Goal: Task Accomplishment & Management: Manage account settings

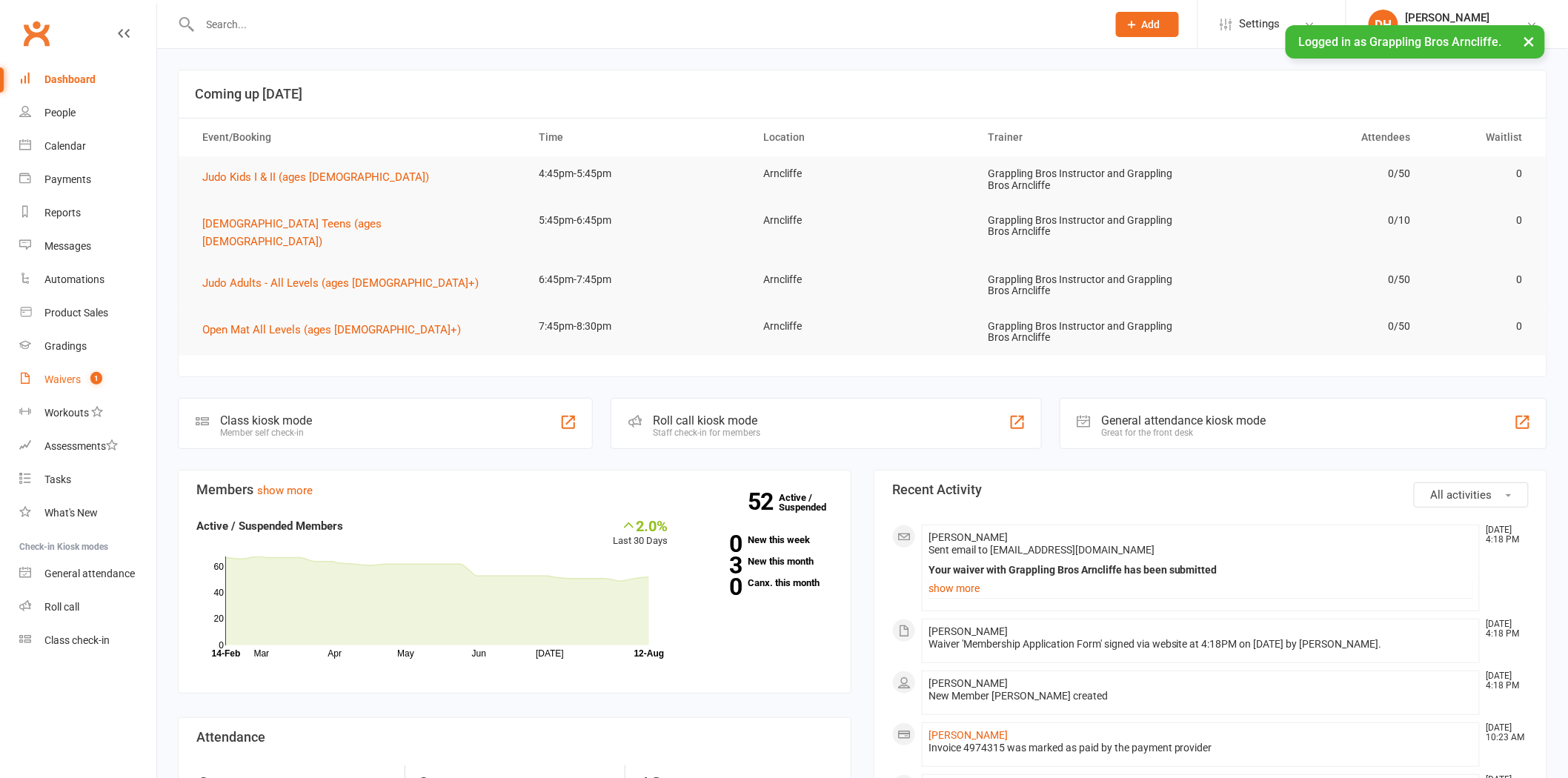
click at [53, 368] on link "Waivers 1" at bounding box center [87, 379] width 137 height 33
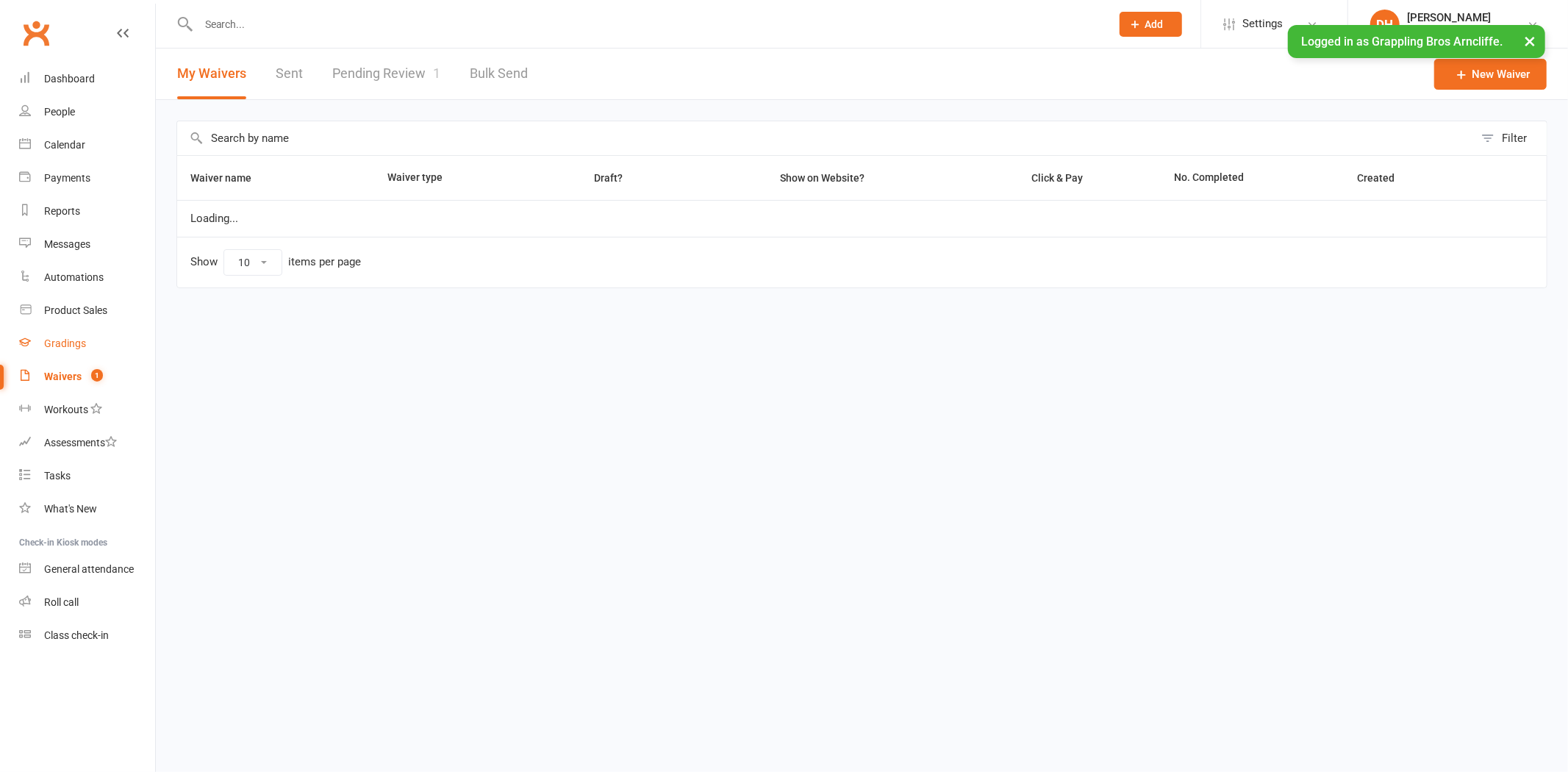
select select "25"
click at [357, 71] on link "Pending Review 1" at bounding box center [385, 74] width 108 height 51
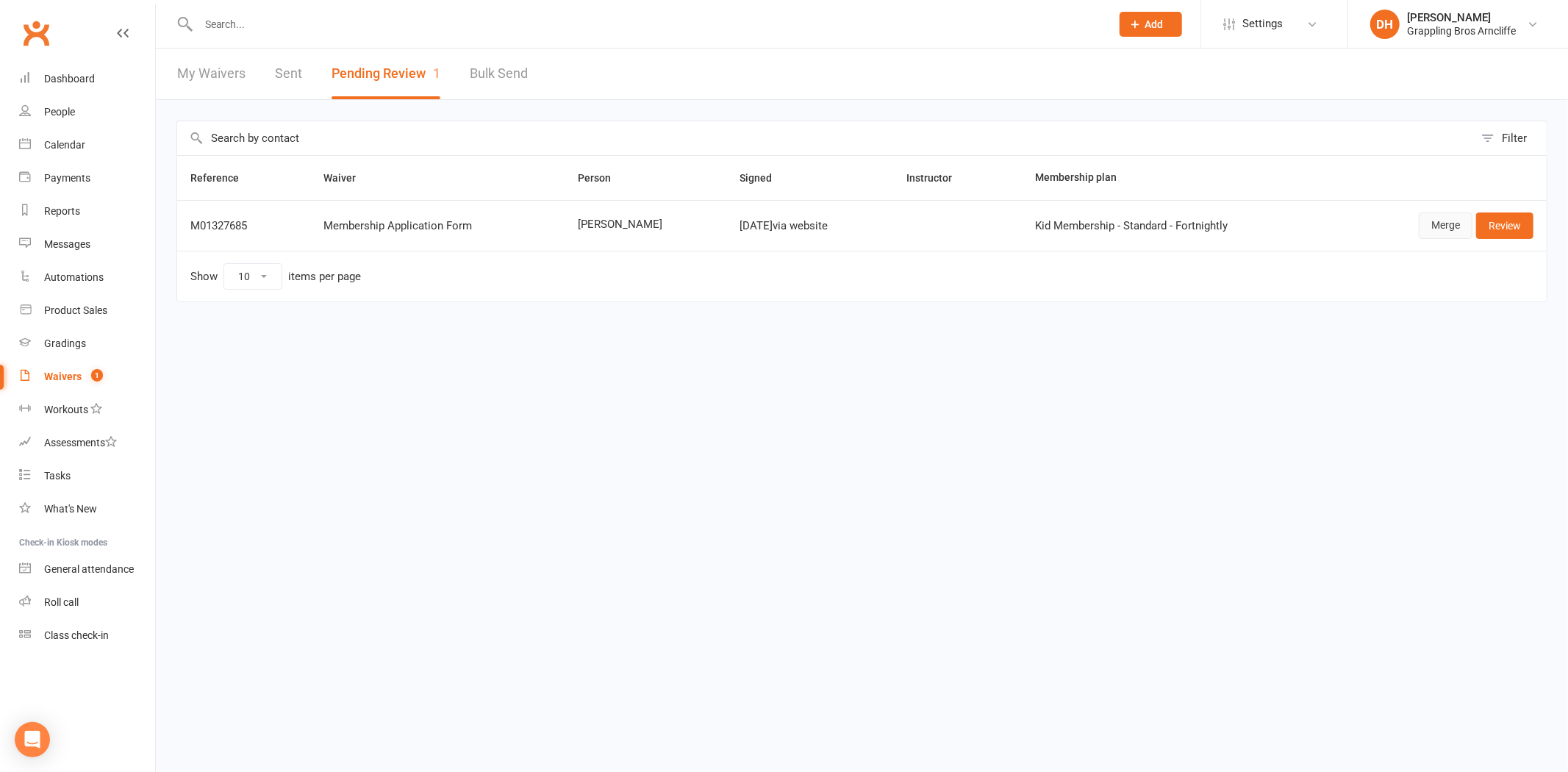
click at [1442, 225] on link "Merge" at bounding box center [1445, 226] width 53 height 26
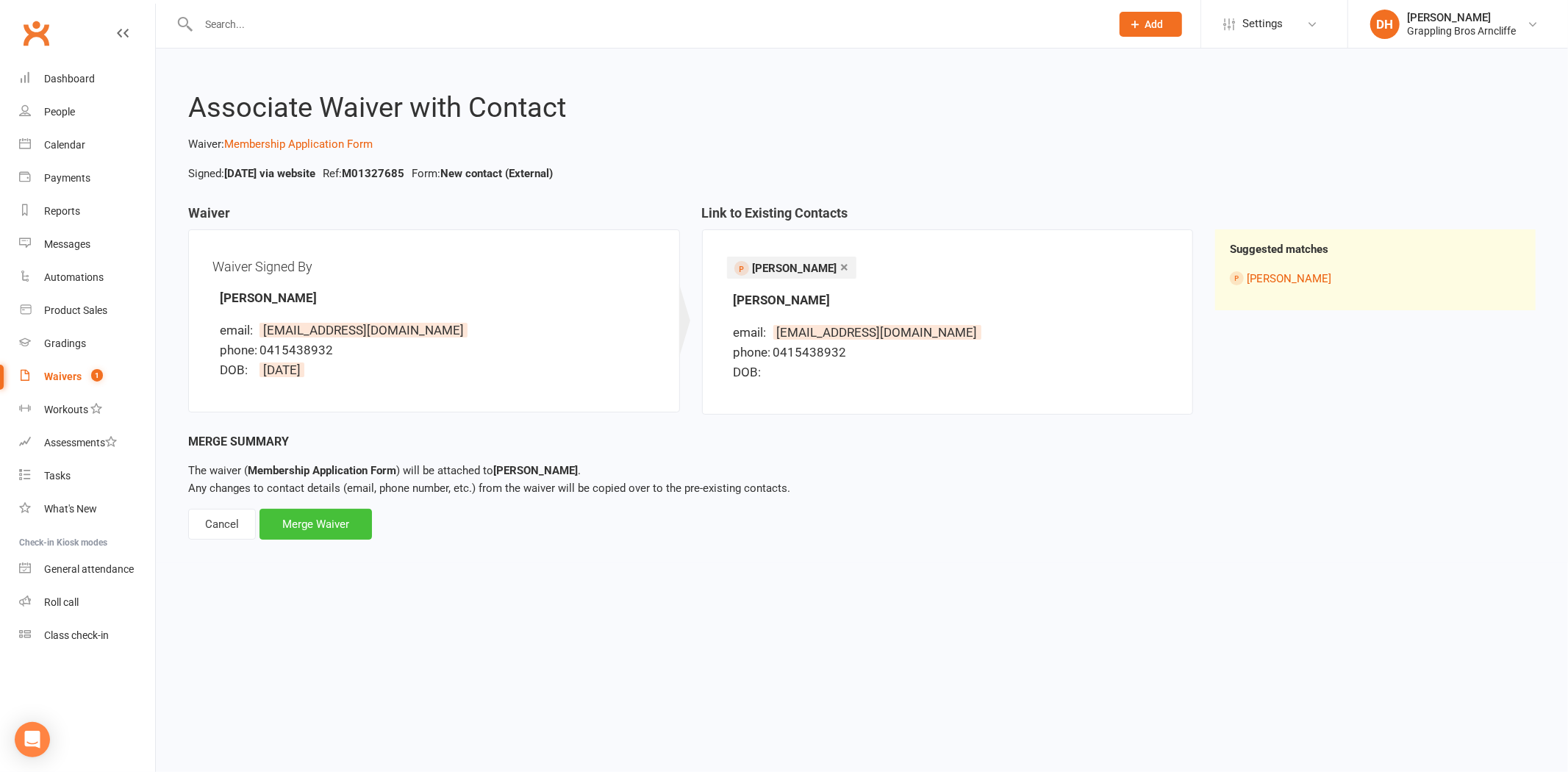
click at [360, 525] on div "Merge Waiver" at bounding box center [315, 524] width 112 height 31
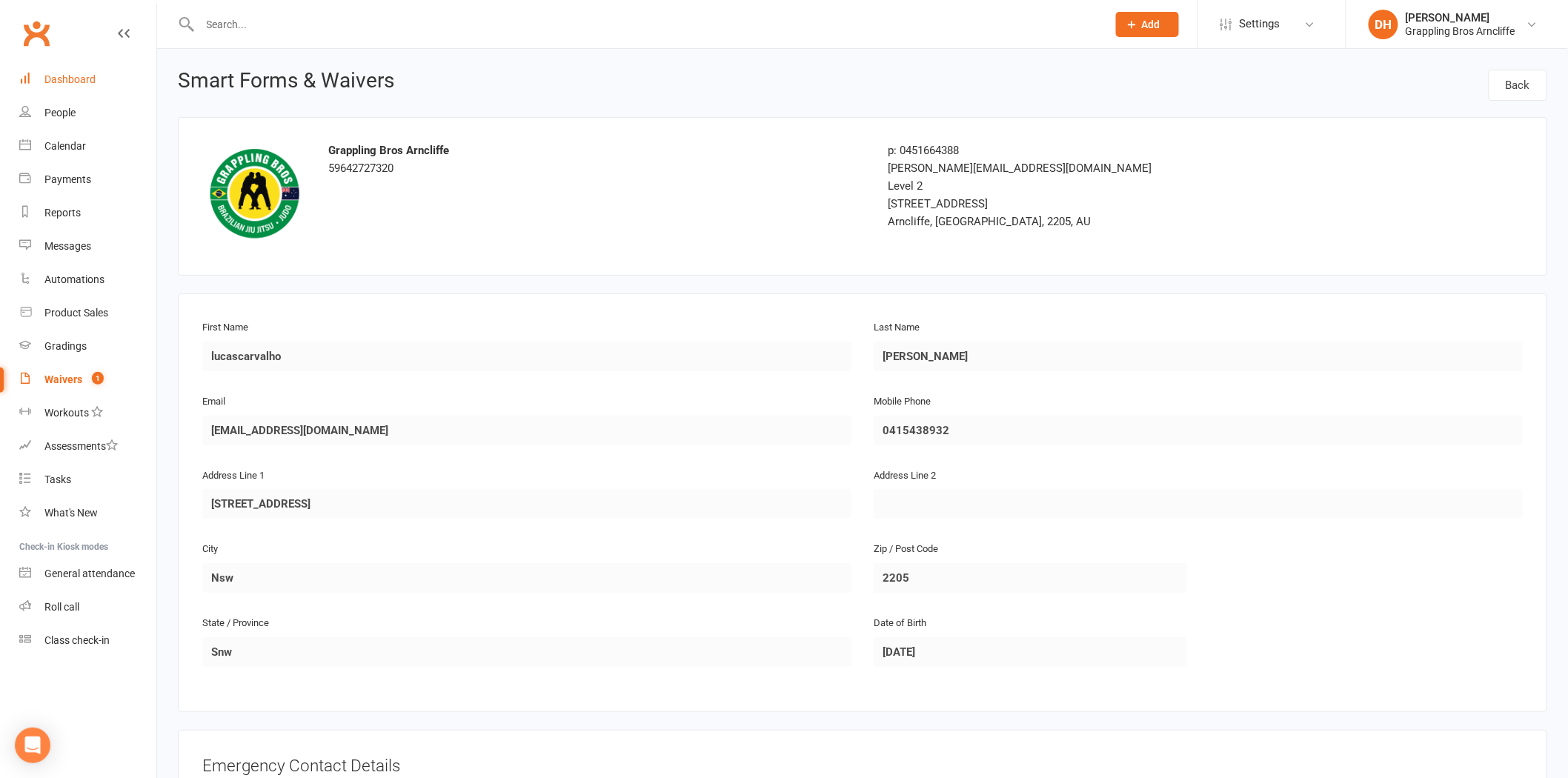
click at [94, 75] on link "Dashboard" at bounding box center [87, 79] width 137 height 33
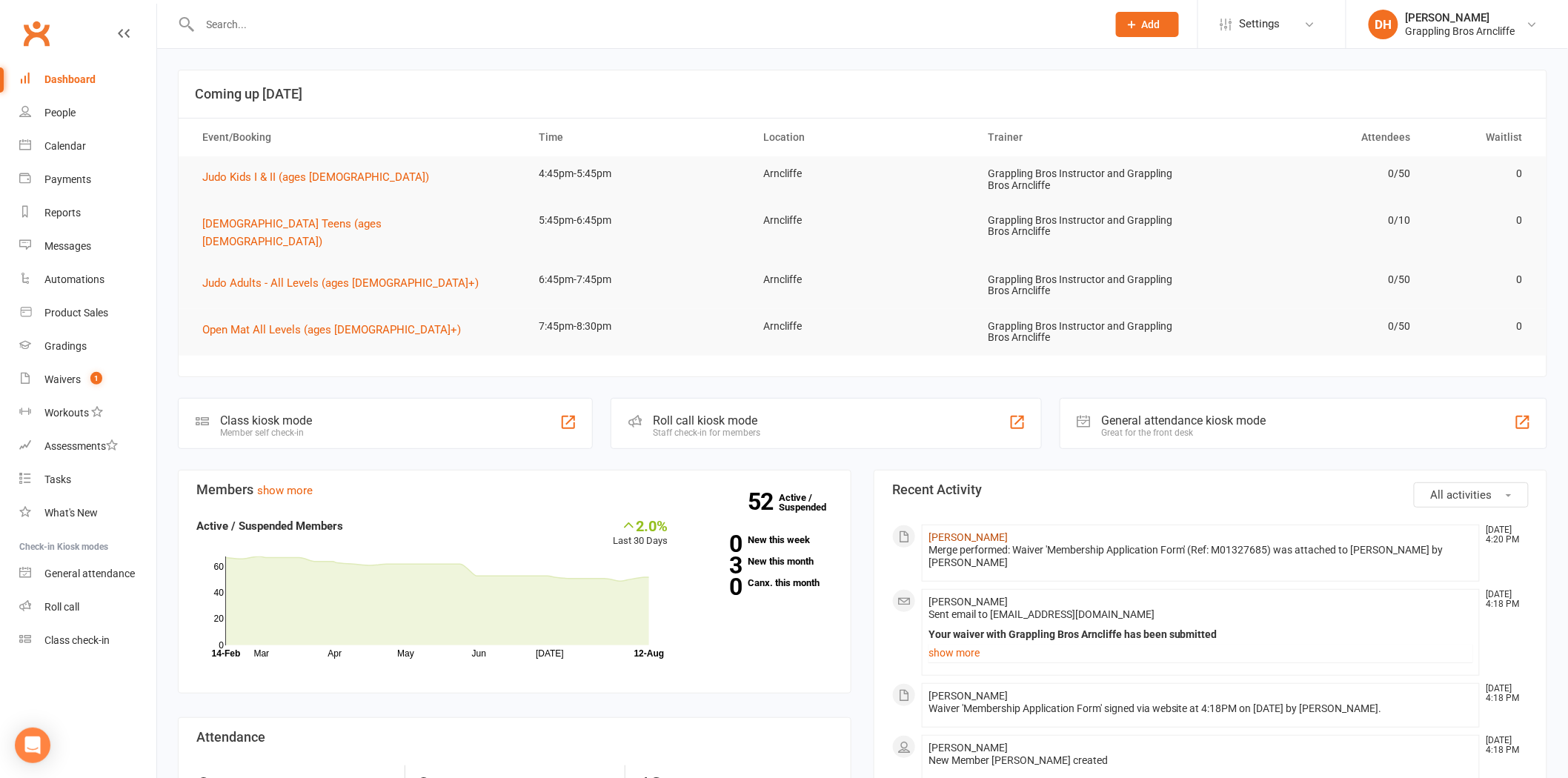
click at [973, 531] on link "[PERSON_NAME]" at bounding box center [968, 537] width 79 height 12
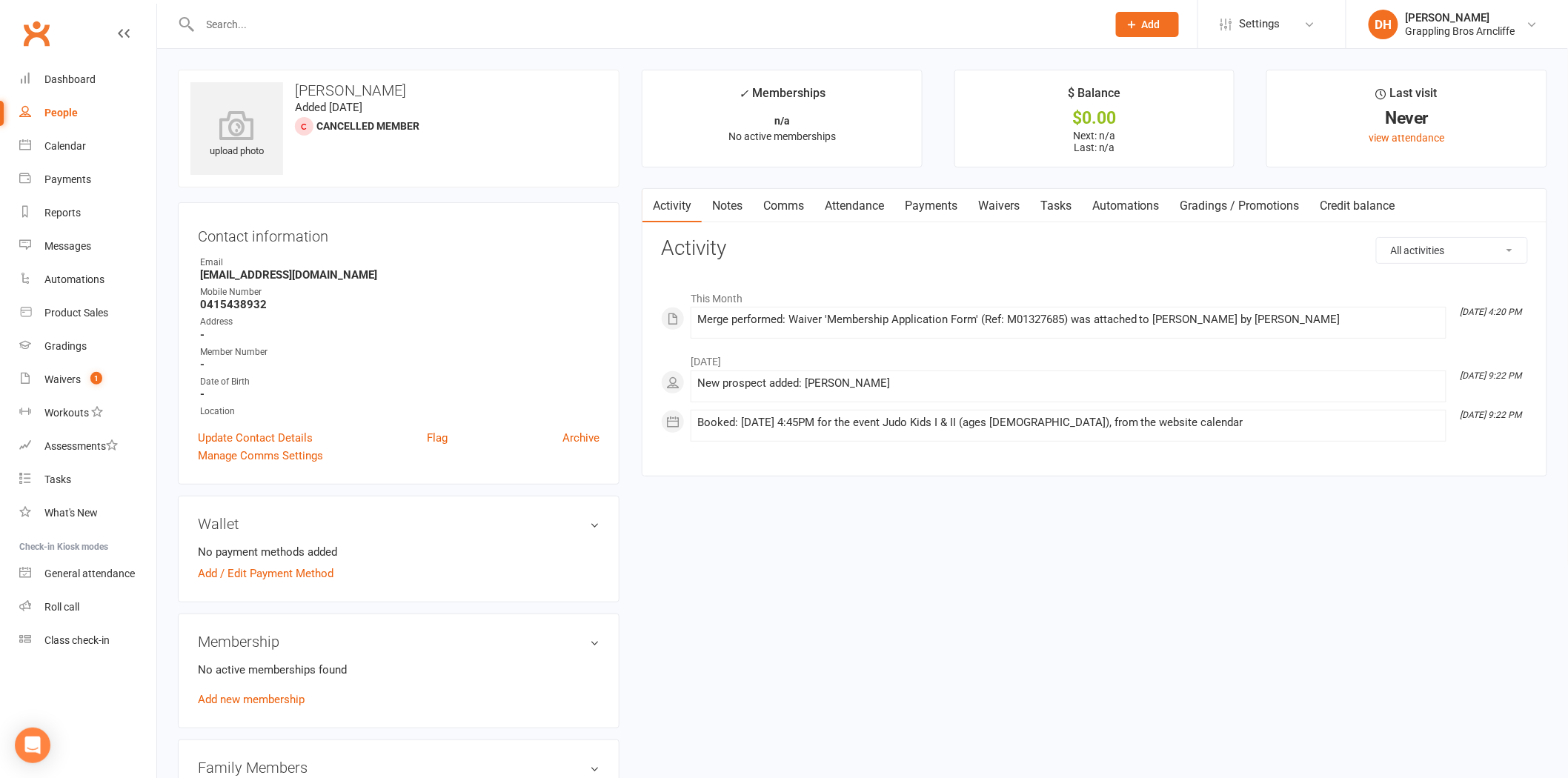
click at [849, 423] on div "Booked: [DATE] 4:45PM for the event Judo Kids I & II (ages [DEMOGRAPHIC_DATA]),…" at bounding box center [1068, 422] width 742 height 12
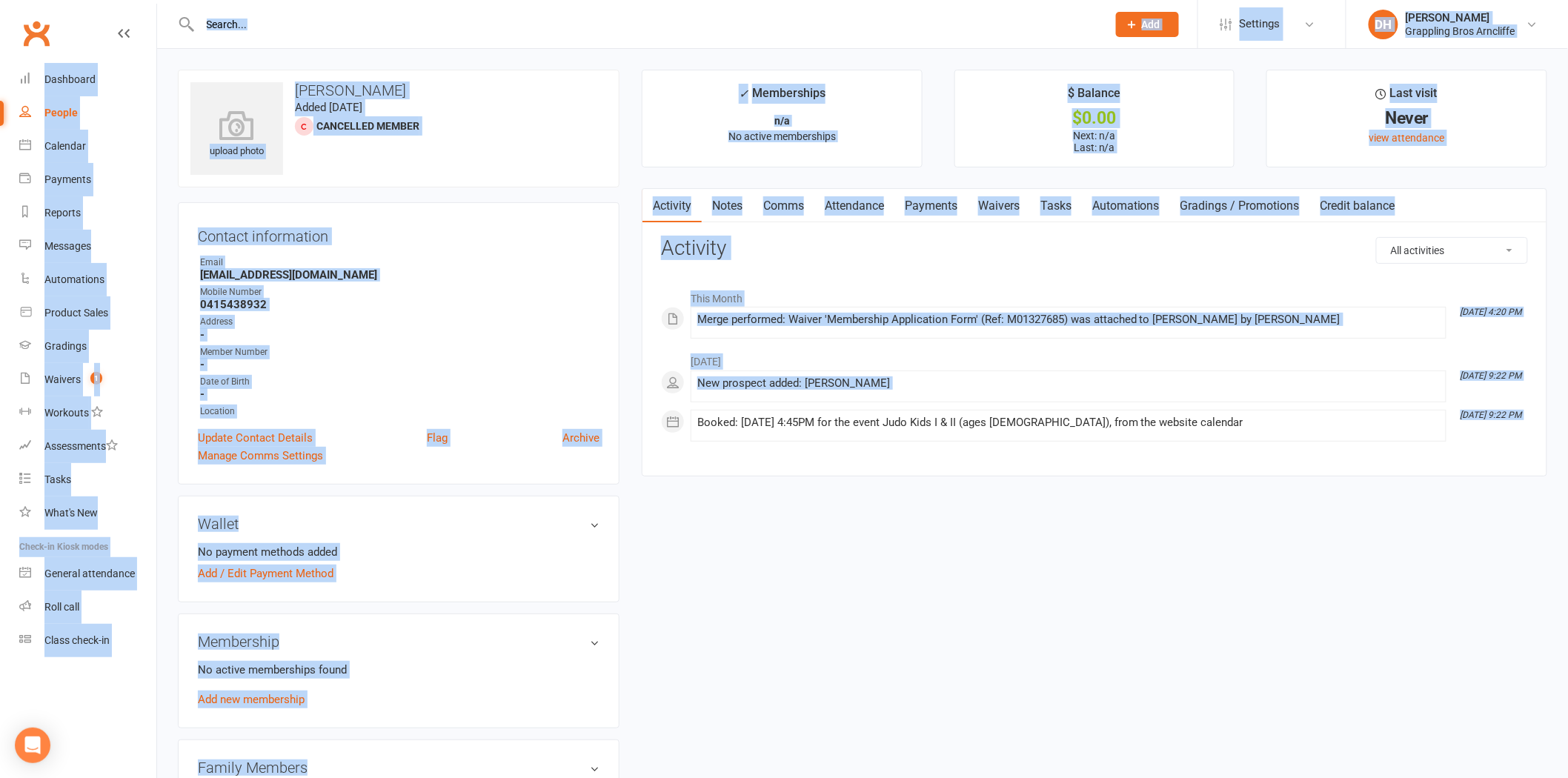
click at [849, 423] on div "Booked: [DATE] 4:45PM for the event Judo Kids I & II (ages [DEMOGRAPHIC_DATA]),…" at bounding box center [1068, 422] width 742 height 12
click at [923, 206] on link "Payments" at bounding box center [931, 206] width 74 height 34
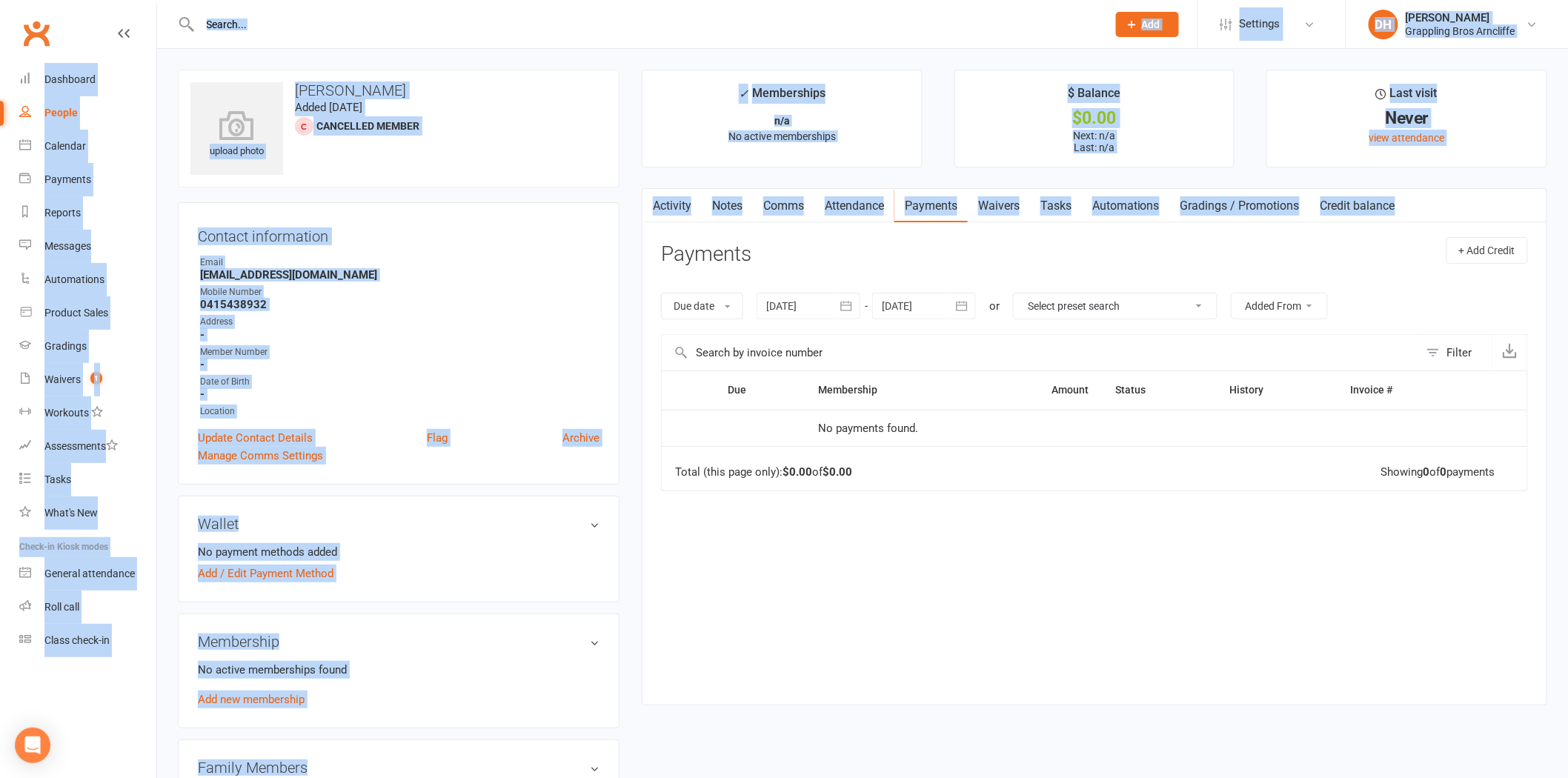
click at [966, 206] on link "Payments" at bounding box center [931, 206] width 74 height 34
click at [1018, 212] on link "Waivers" at bounding box center [999, 206] width 62 height 34
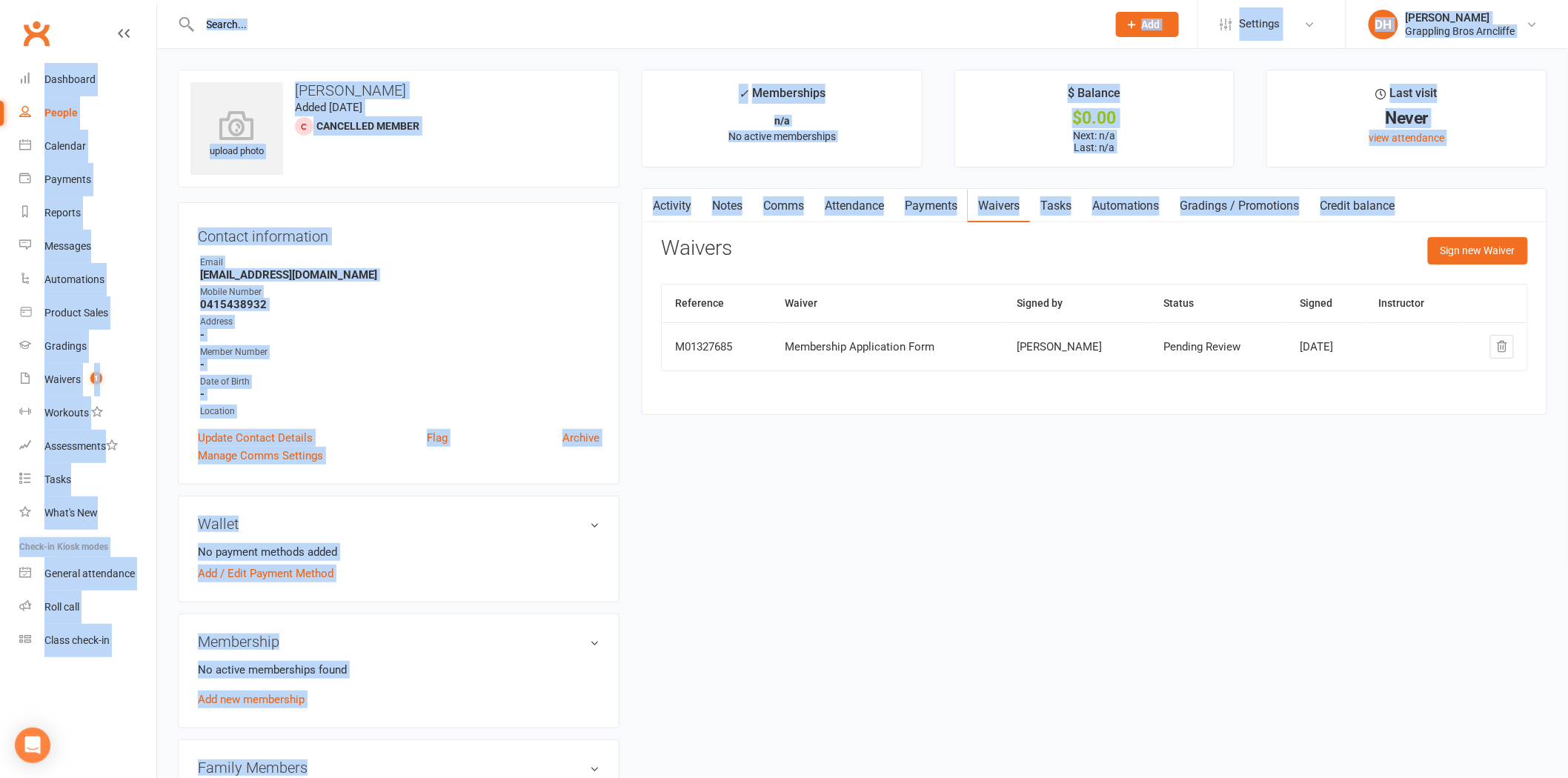
click at [958, 440] on div "upload photo [PERSON_NAME] Added [DATE] Cancelled member Contact information Ow…" at bounding box center [862, 720] width 1392 height 1300
click at [962, 374] on div "Reference Waiver Signed by Status Signed Instructor M01327685 Membership Applic…" at bounding box center [1094, 338] width 867 height 108
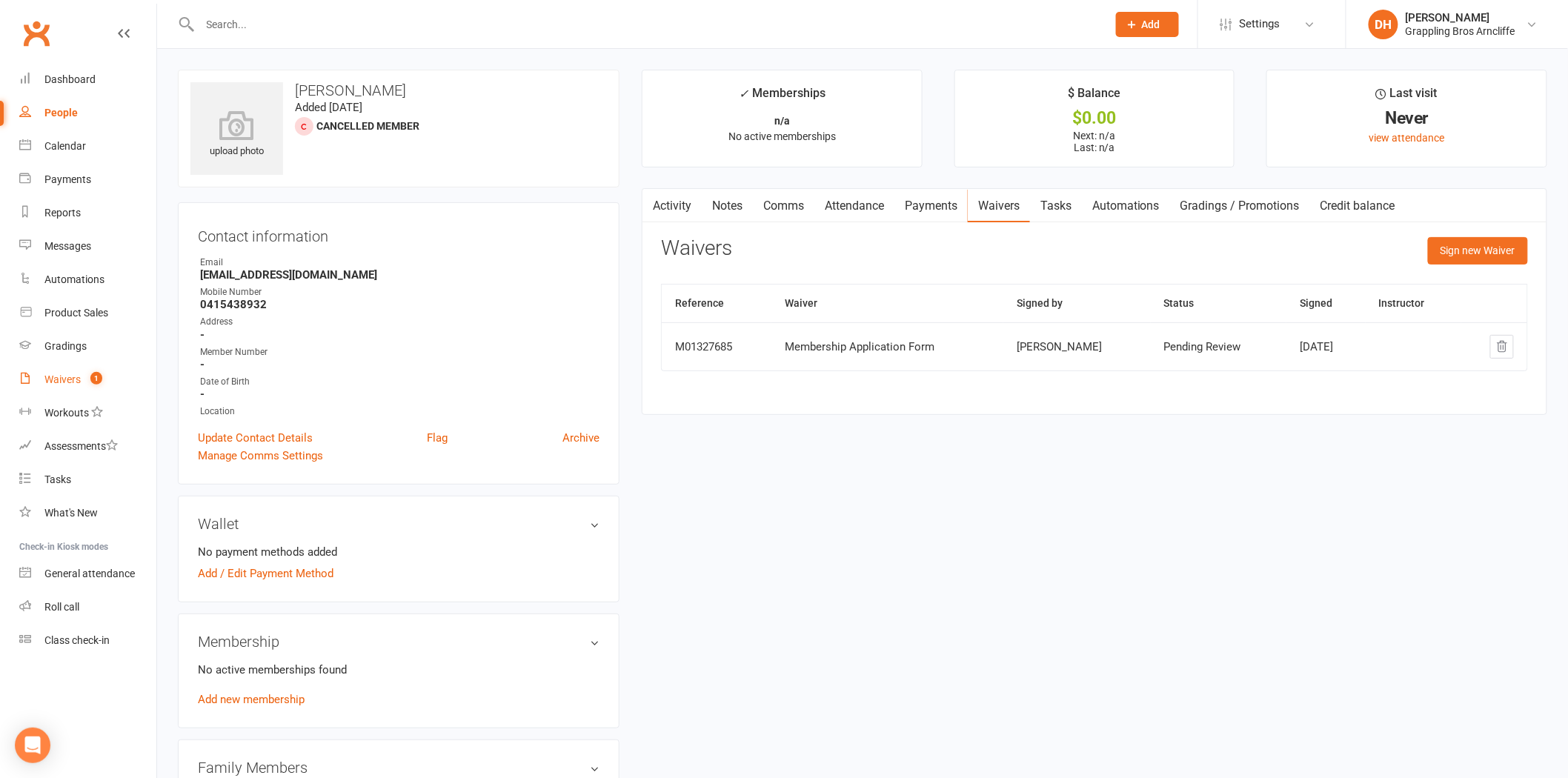
click at [98, 382] on span "1" at bounding box center [96, 377] width 12 height 12
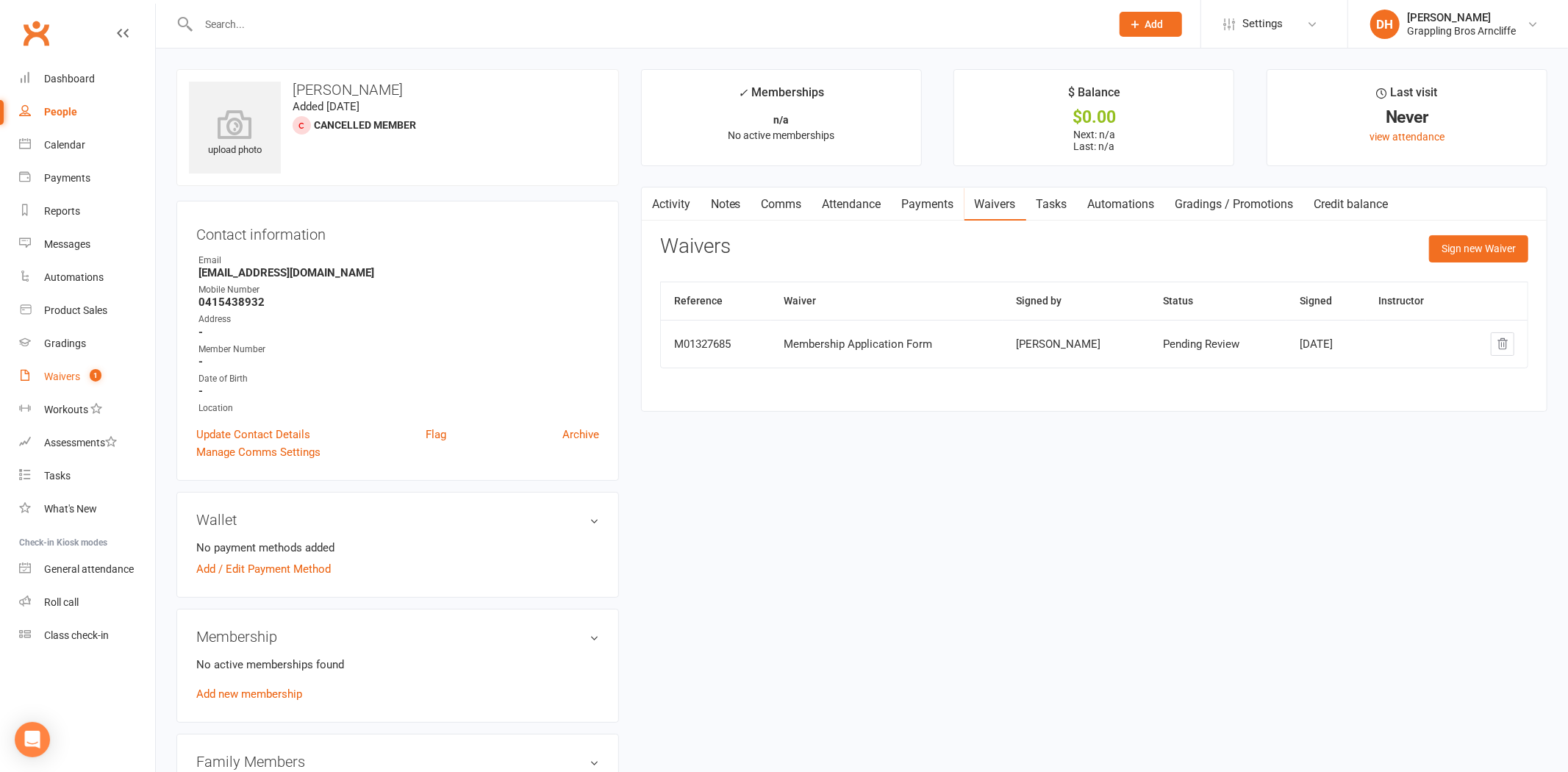
select select "25"
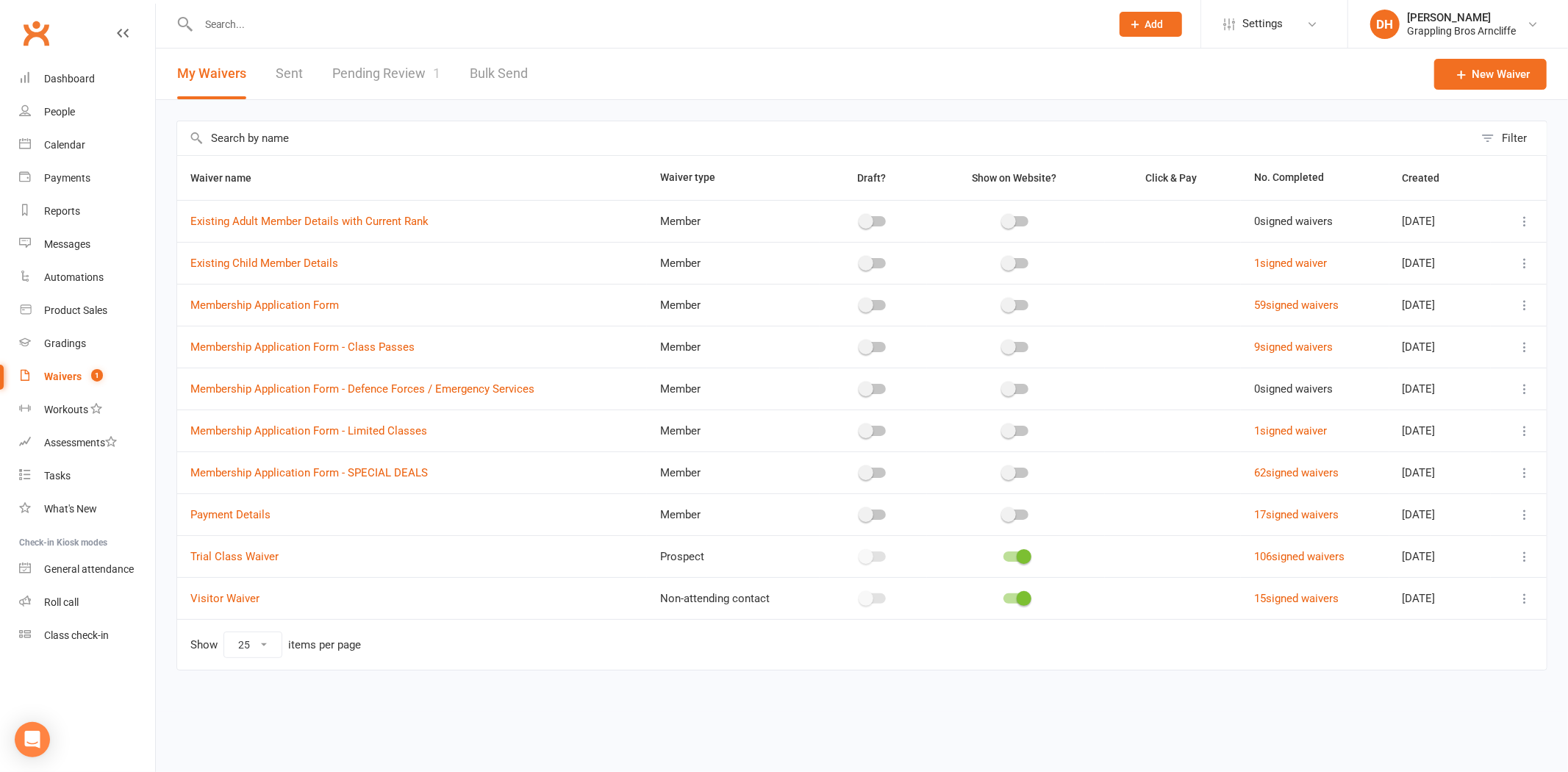
click at [405, 76] on link "Pending Review 1" at bounding box center [385, 74] width 108 height 51
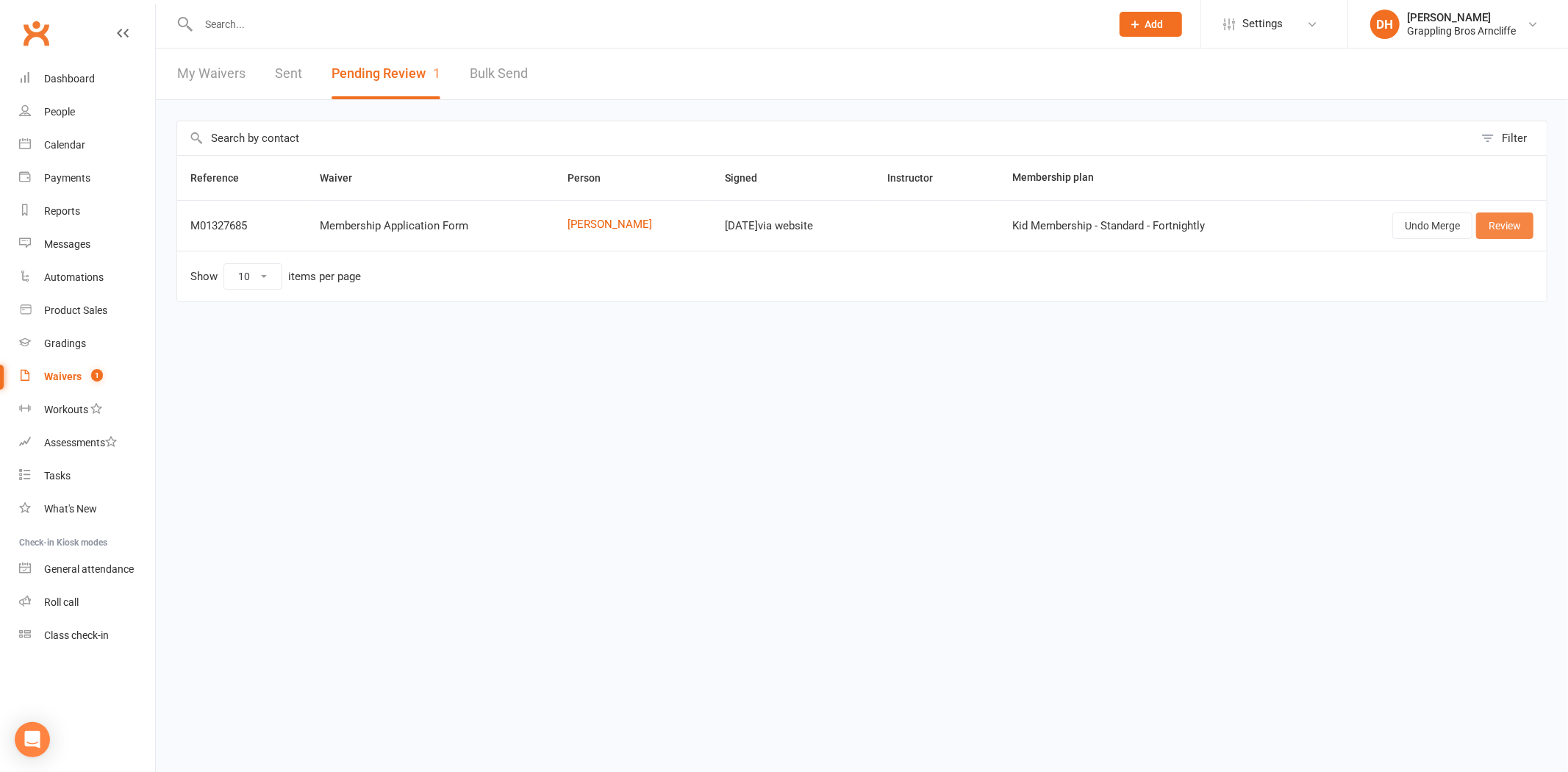
click at [1516, 226] on link "Review" at bounding box center [1503, 226] width 57 height 26
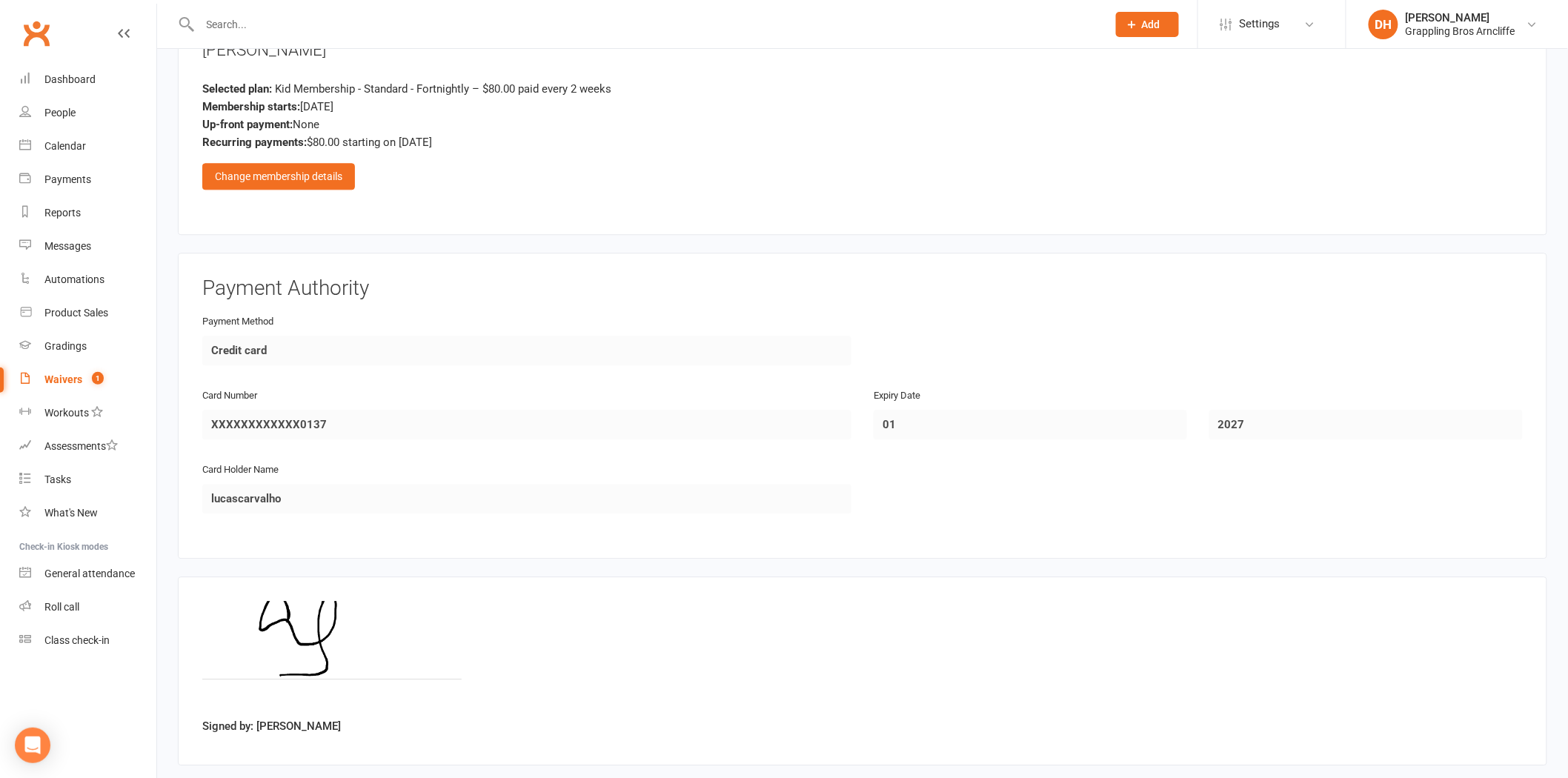
scroll to position [1500, 0]
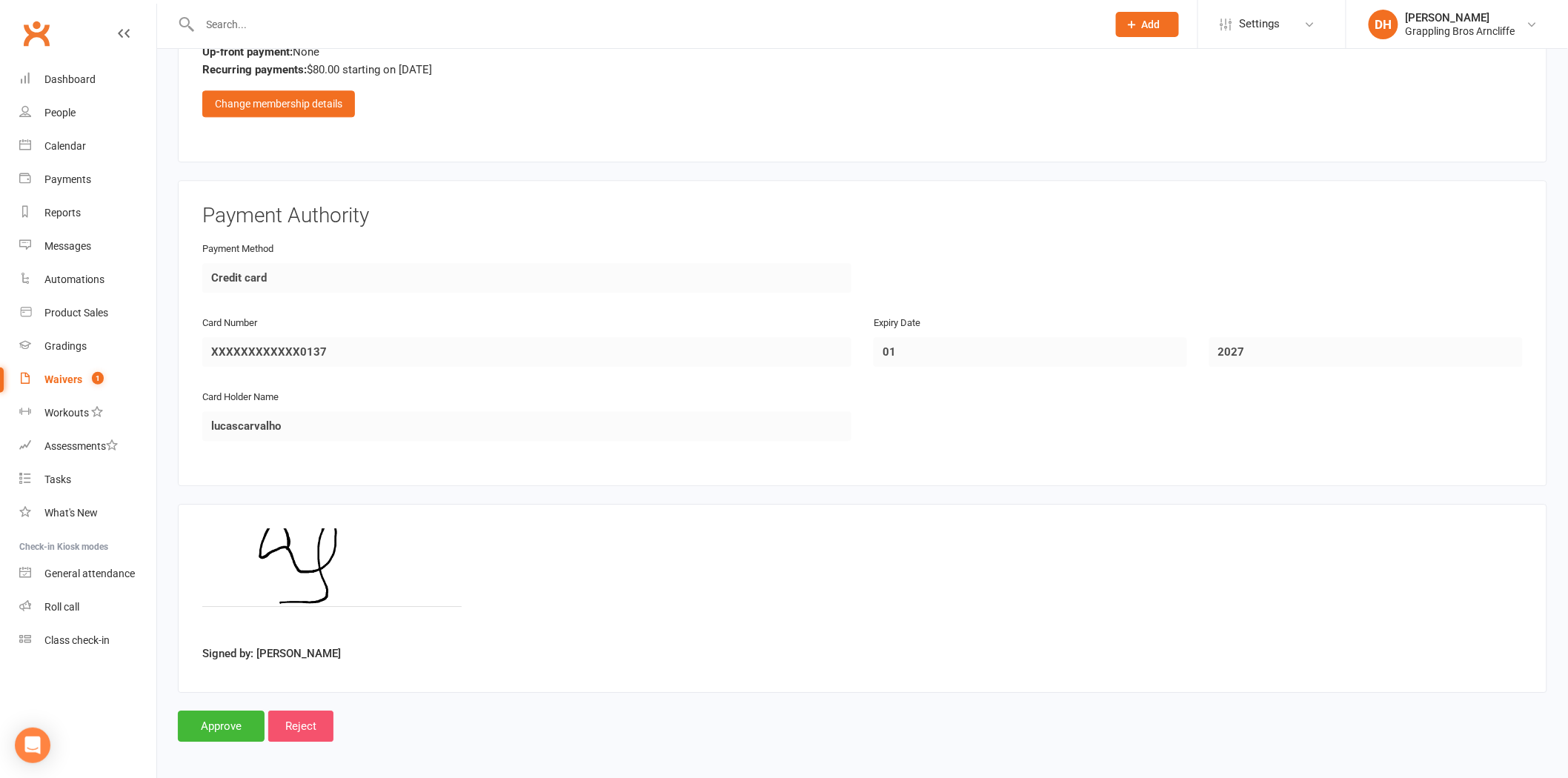
click at [322, 724] on input "Reject" at bounding box center [300, 725] width 65 height 31
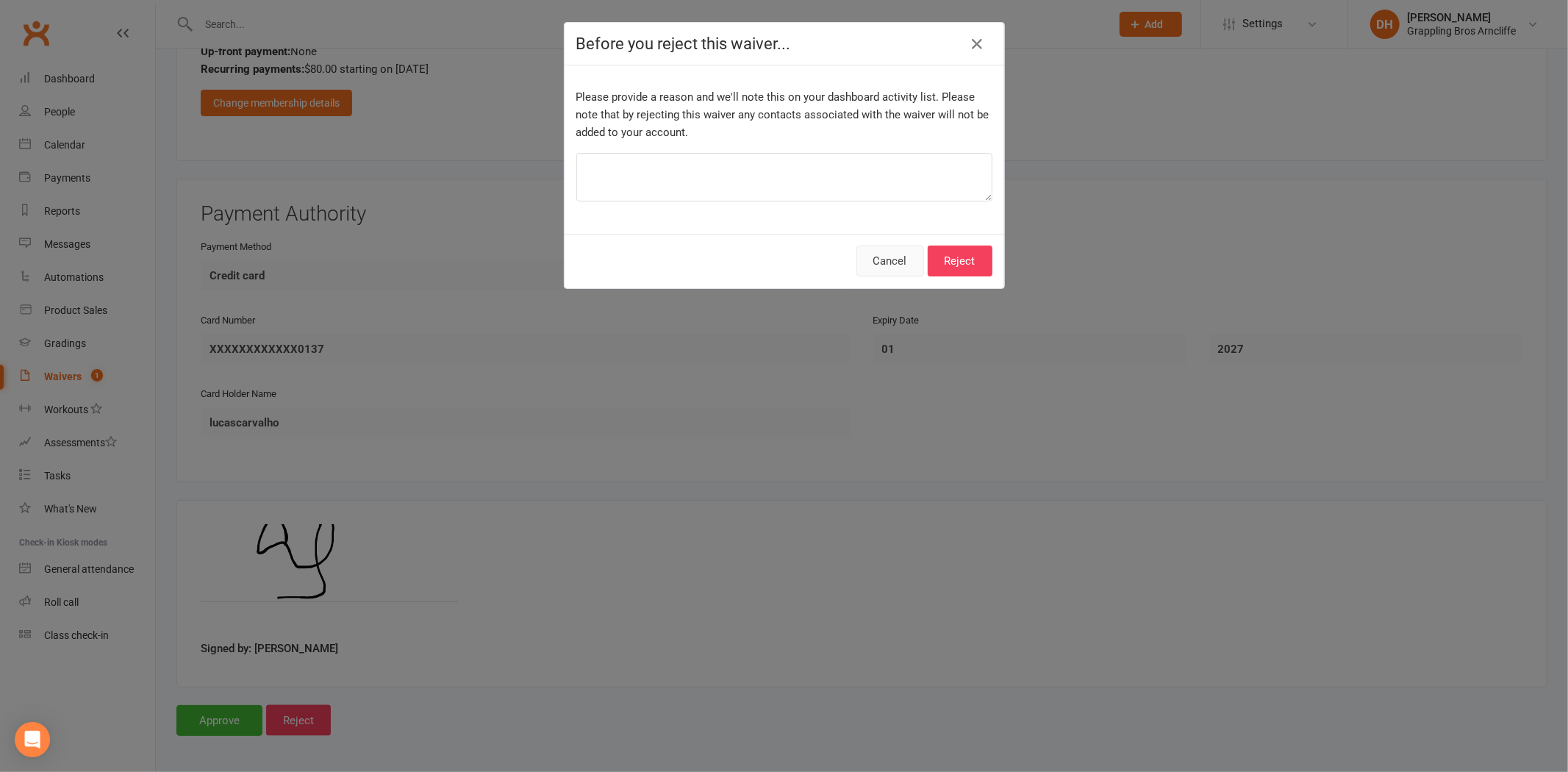
click at [865, 261] on button "Cancel" at bounding box center [890, 260] width 67 height 31
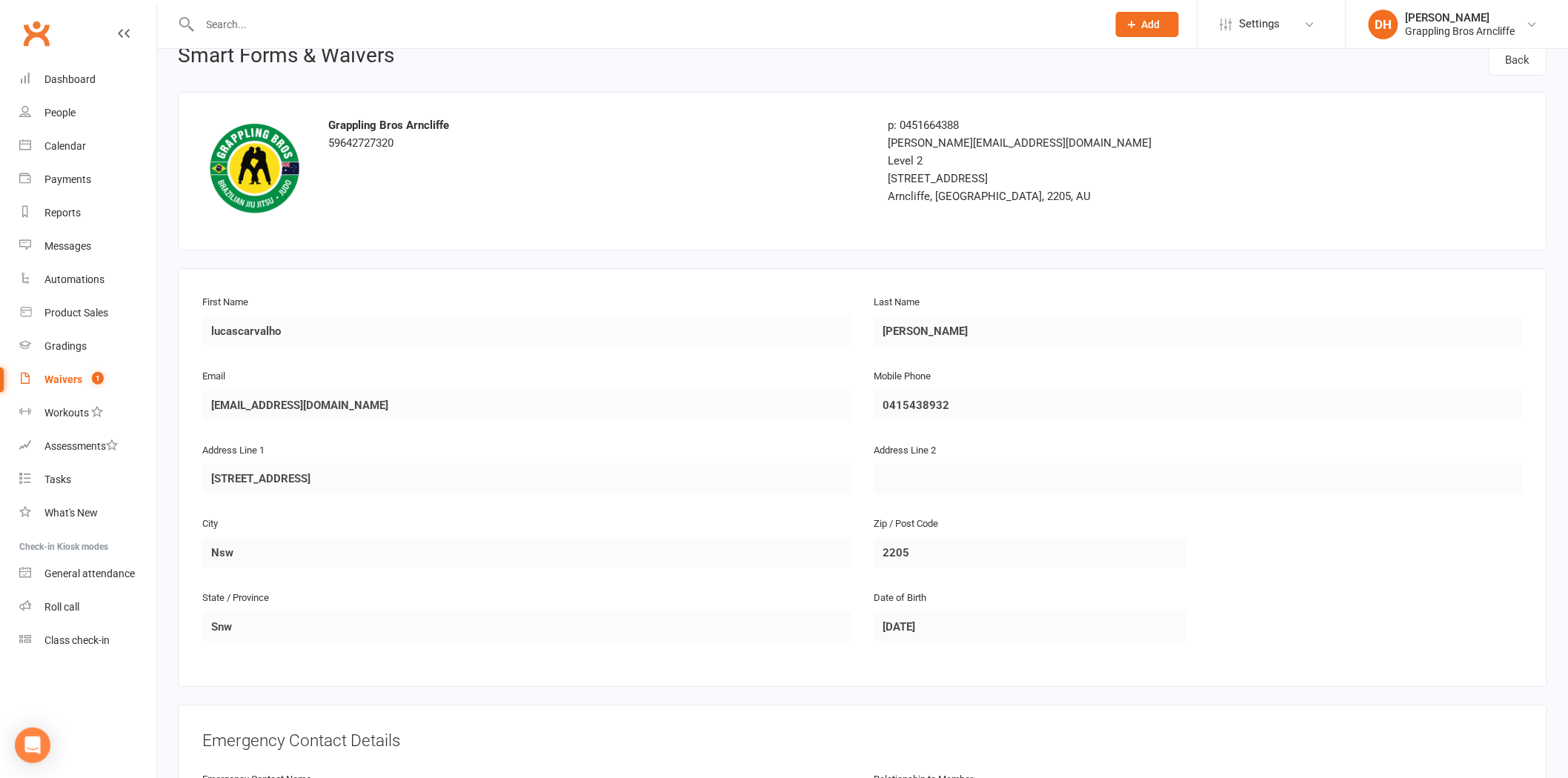
scroll to position [0, 0]
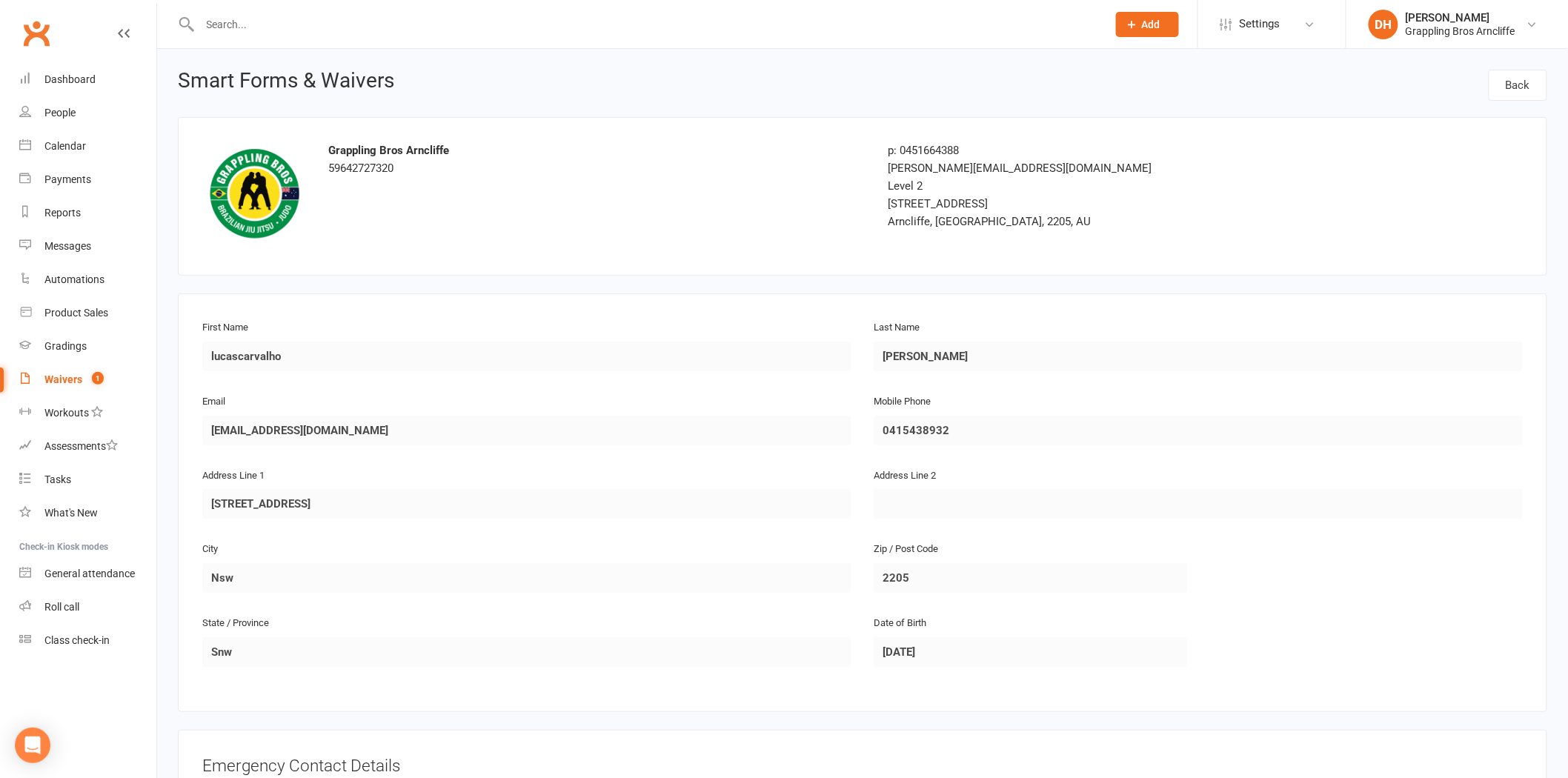
click at [61, 384] on div "Waivers" at bounding box center [63, 379] width 38 height 12
select select "25"
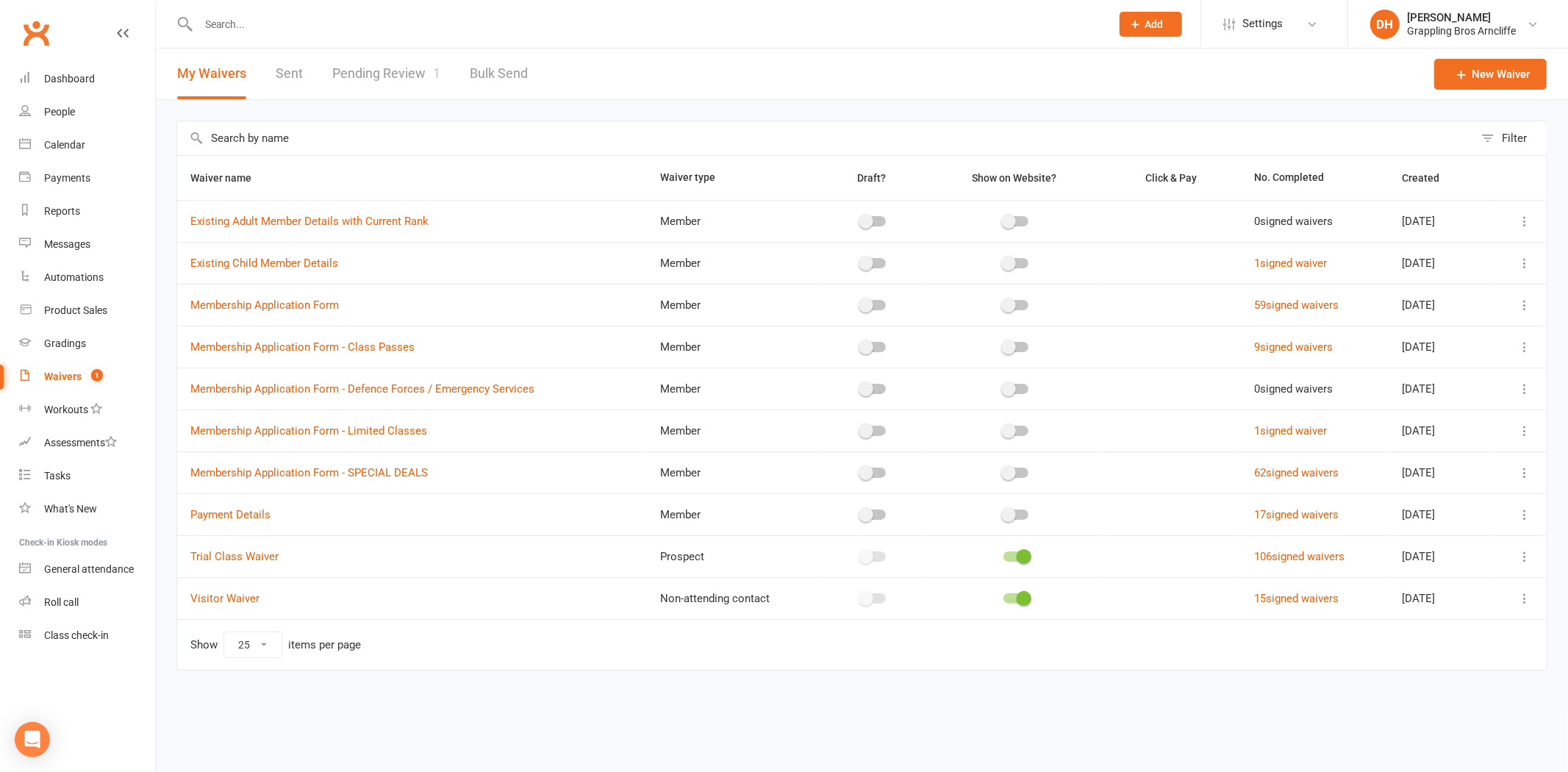
click at [422, 76] on link "Pending Review 1" at bounding box center [385, 74] width 108 height 51
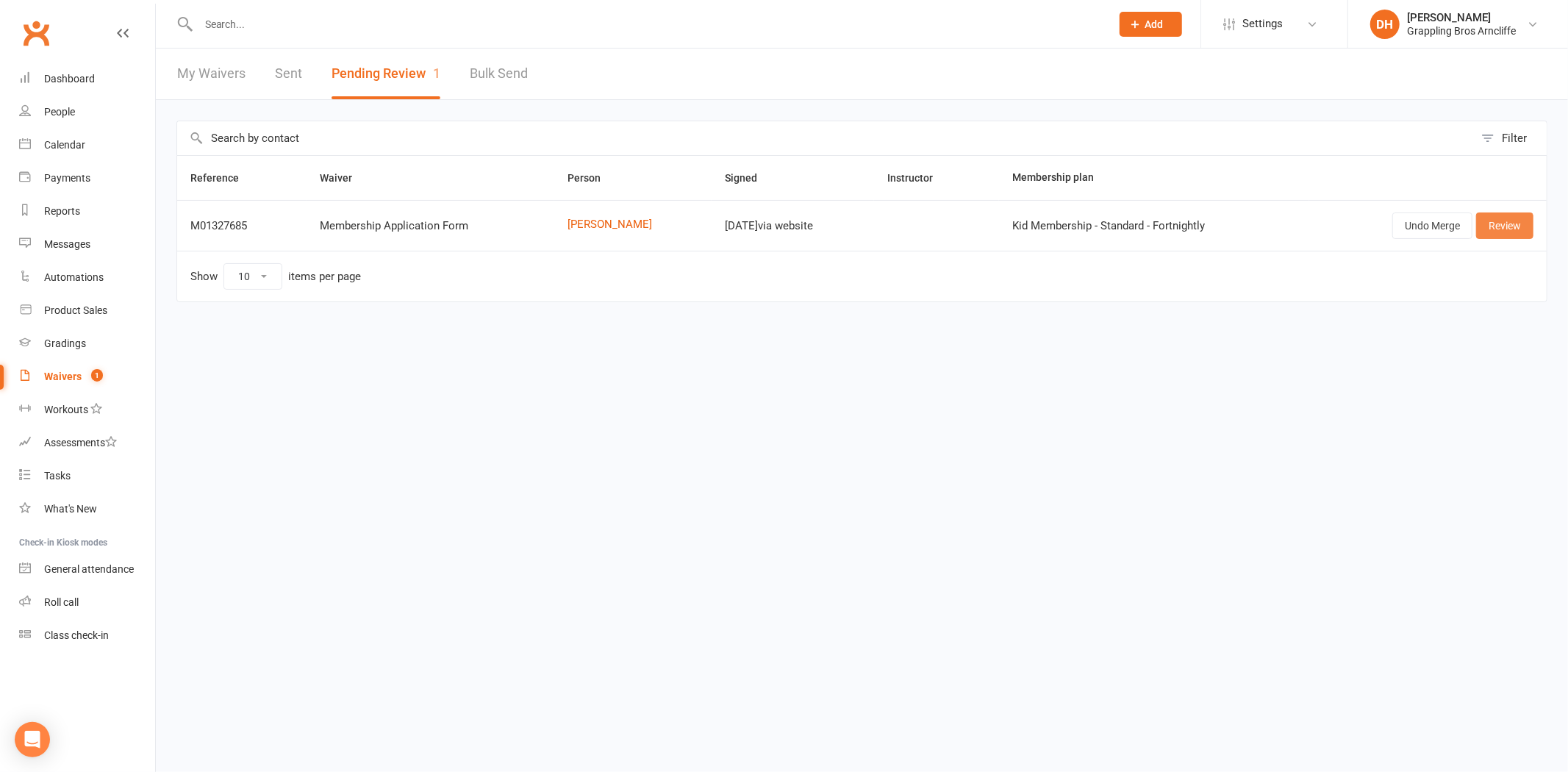
click at [1498, 225] on link "Review" at bounding box center [1503, 226] width 57 height 26
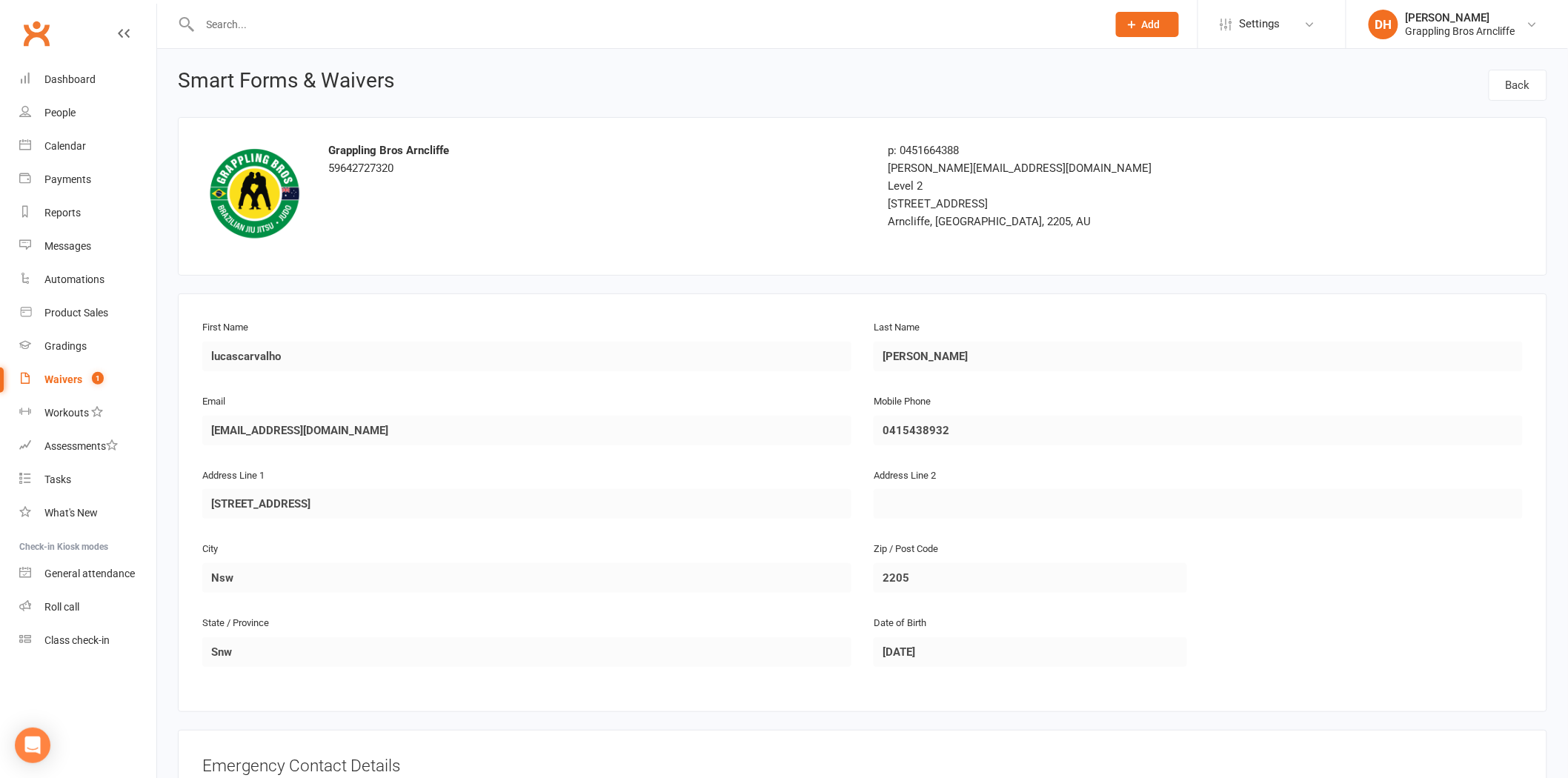
click at [80, 383] on div "Waivers" at bounding box center [63, 379] width 38 height 12
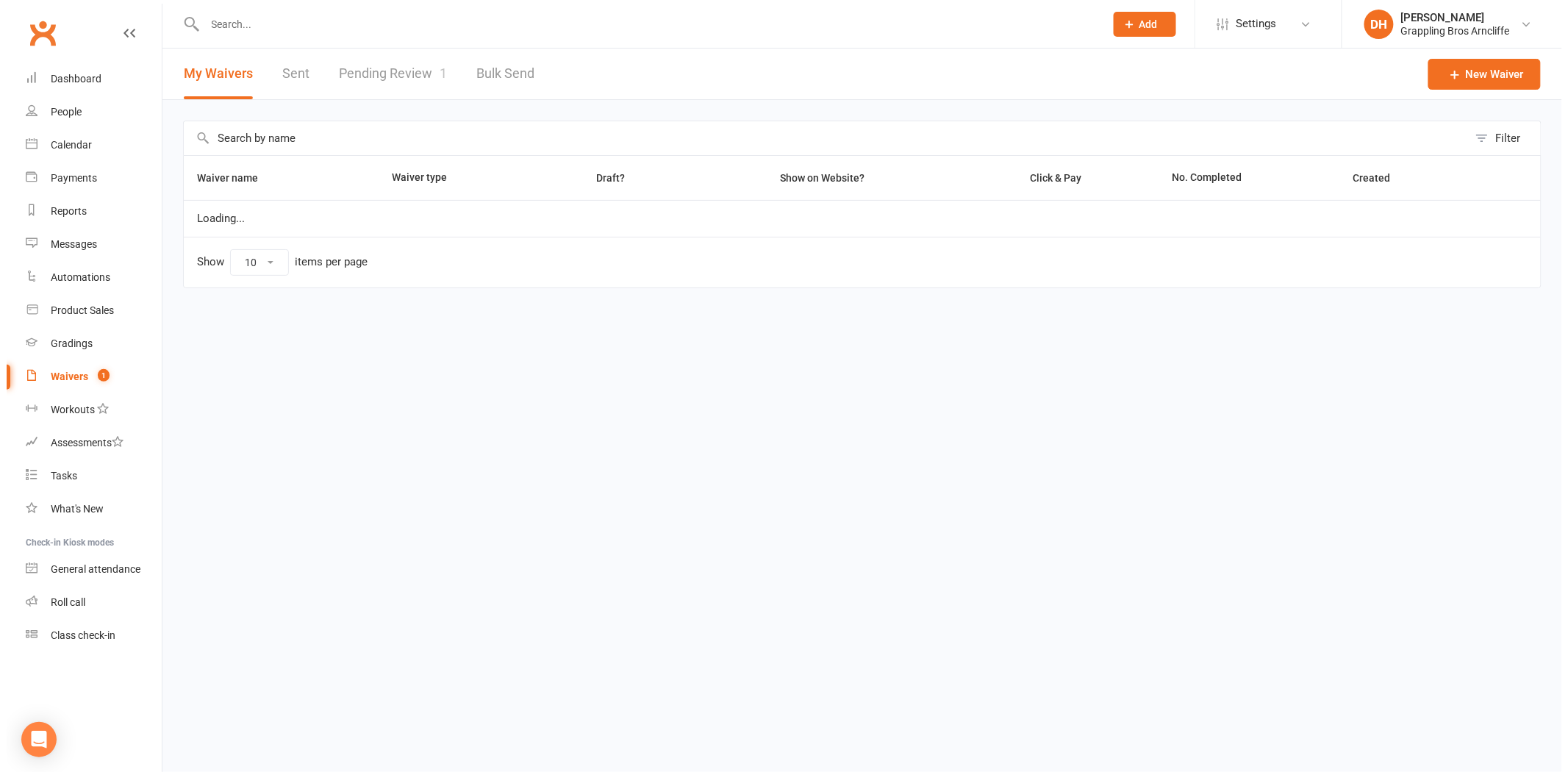
select select "25"
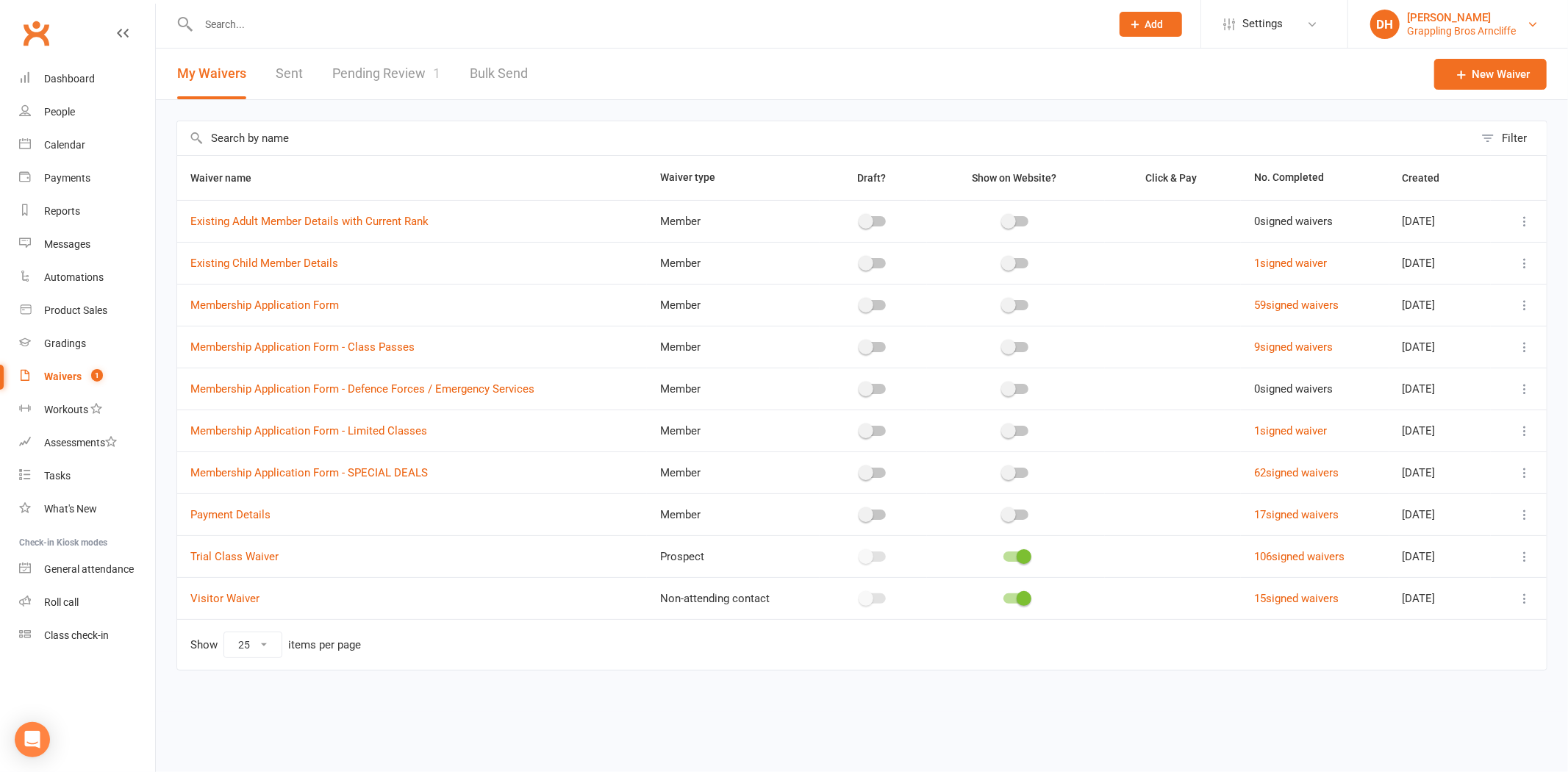
click at [1445, 26] on div "Grappling Bros Arncliffe" at bounding box center [1461, 31] width 109 height 13
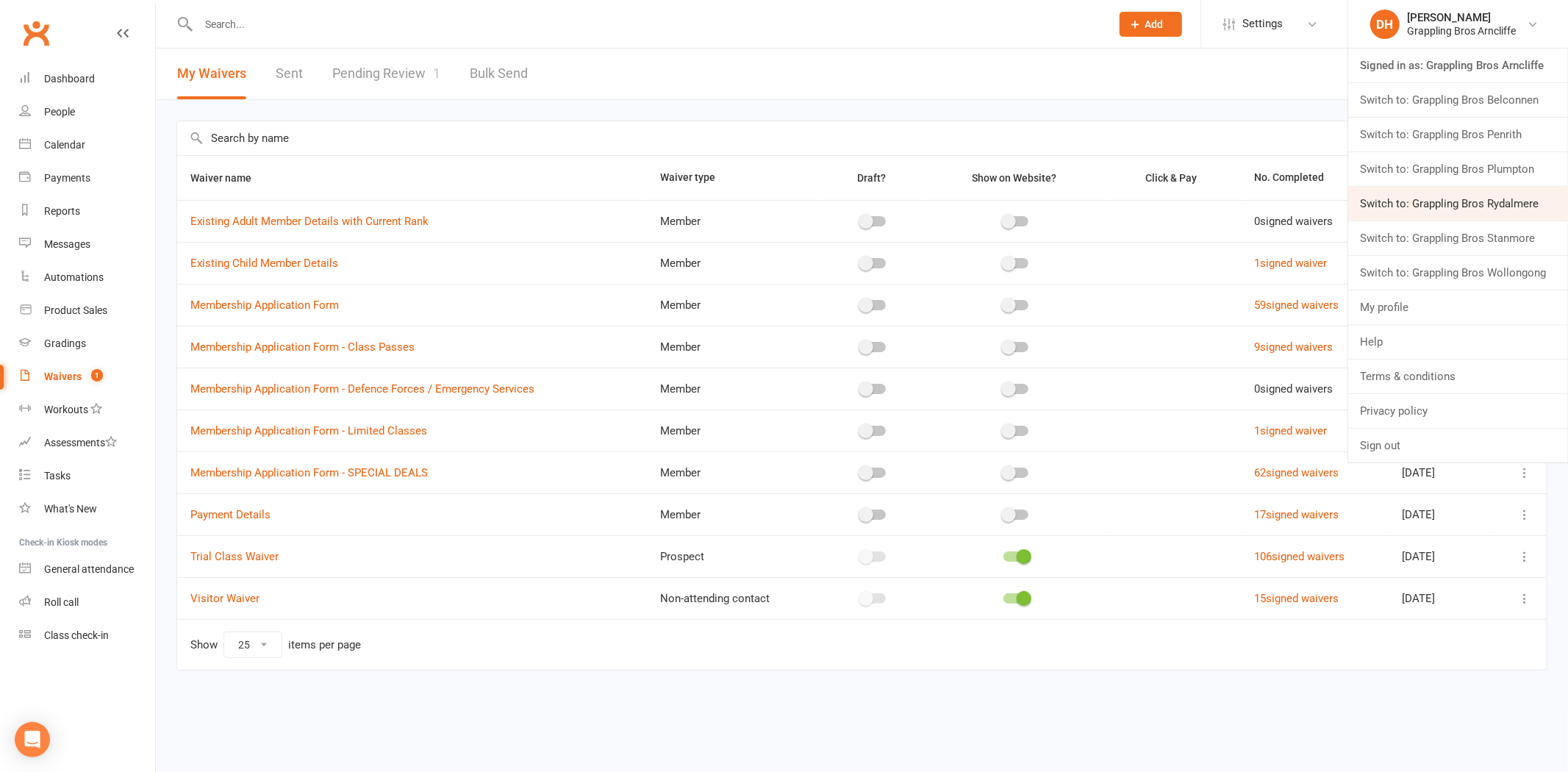
click at [1401, 195] on link "Switch to: Grappling Bros Rydalmere" at bounding box center [1458, 204] width 220 height 34
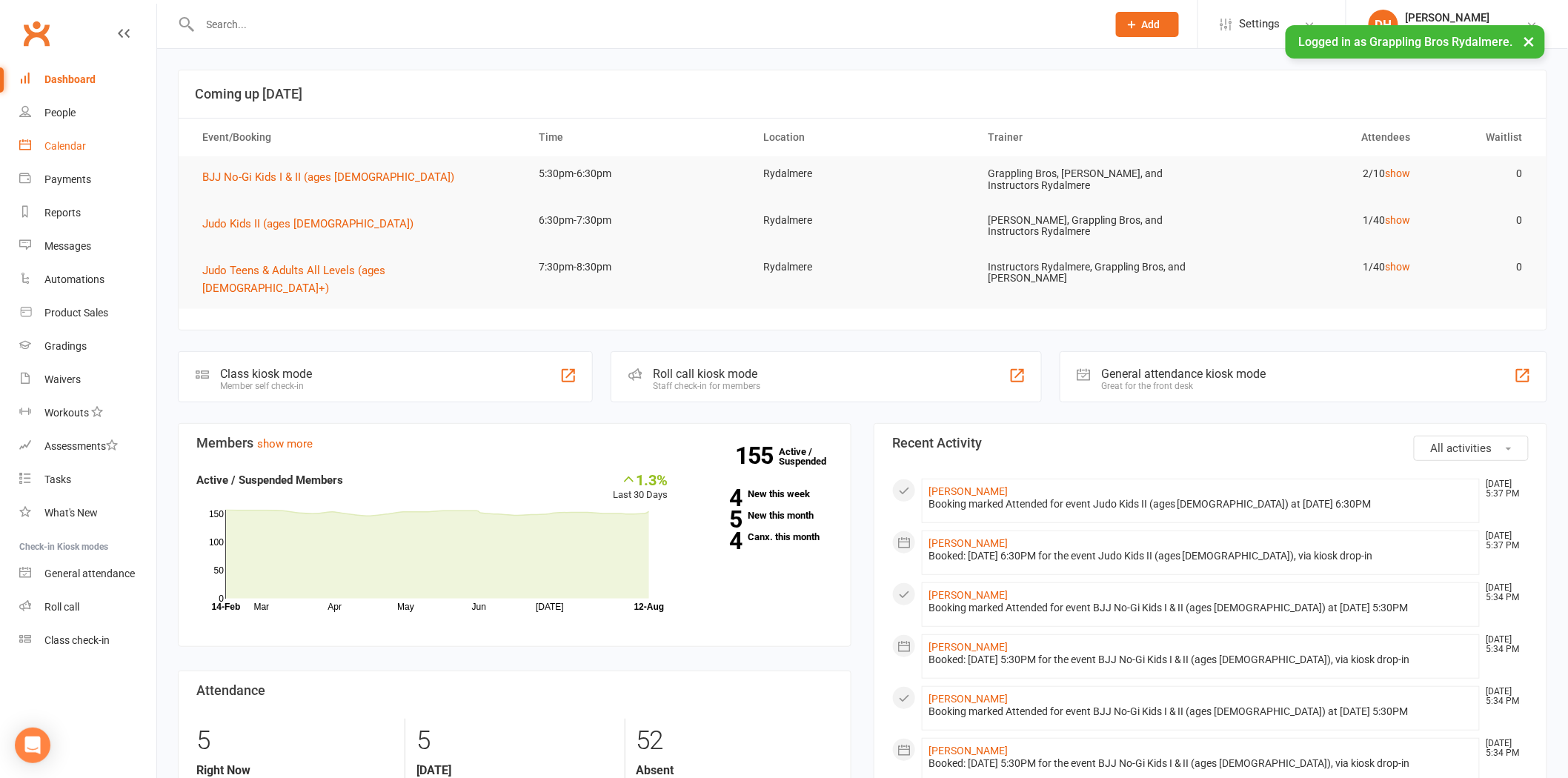
click at [75, 141] on div "Calendar" at bounding box center [65, 145] width 42 height 12
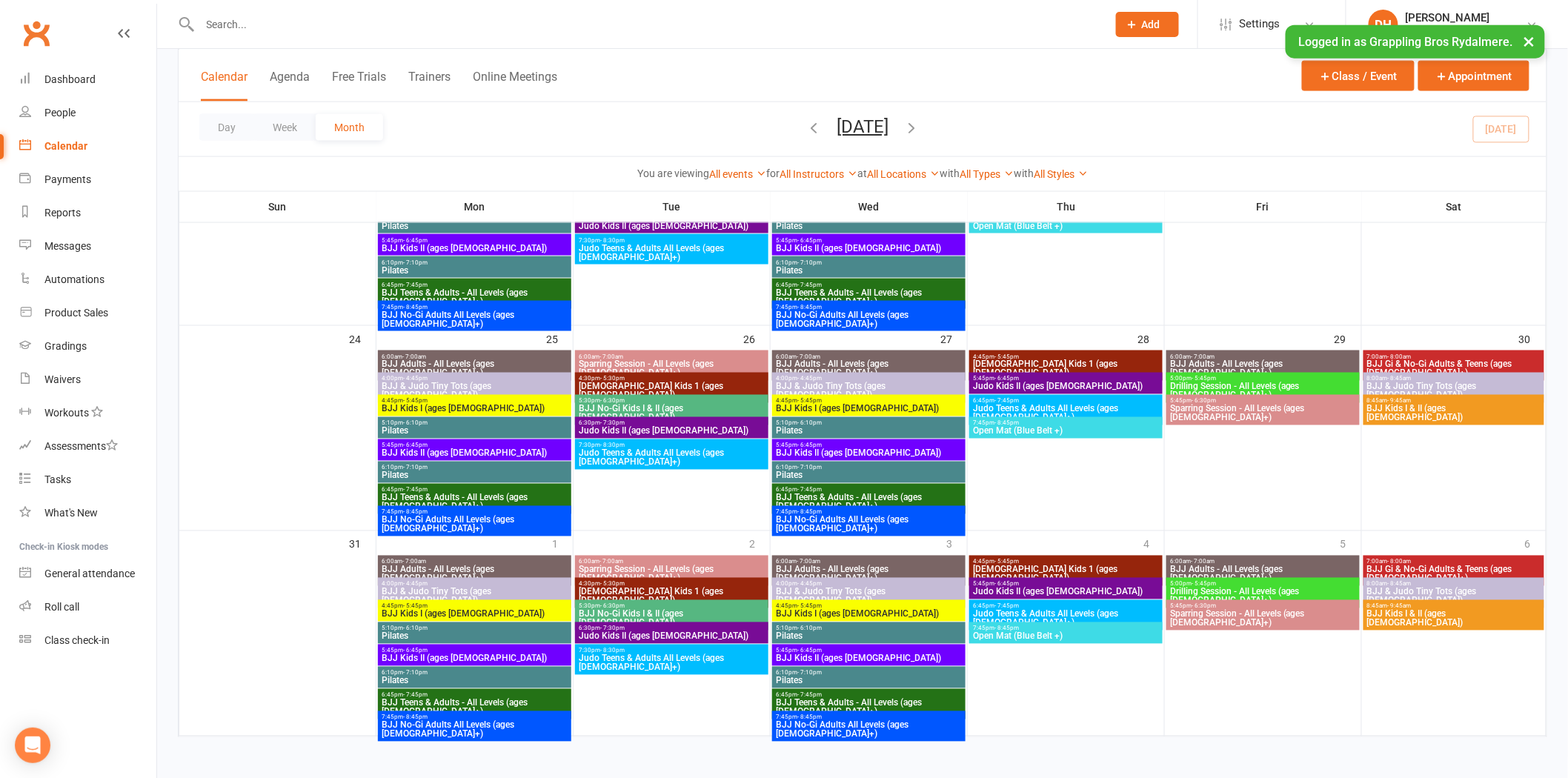
scroll to position [131, 0]
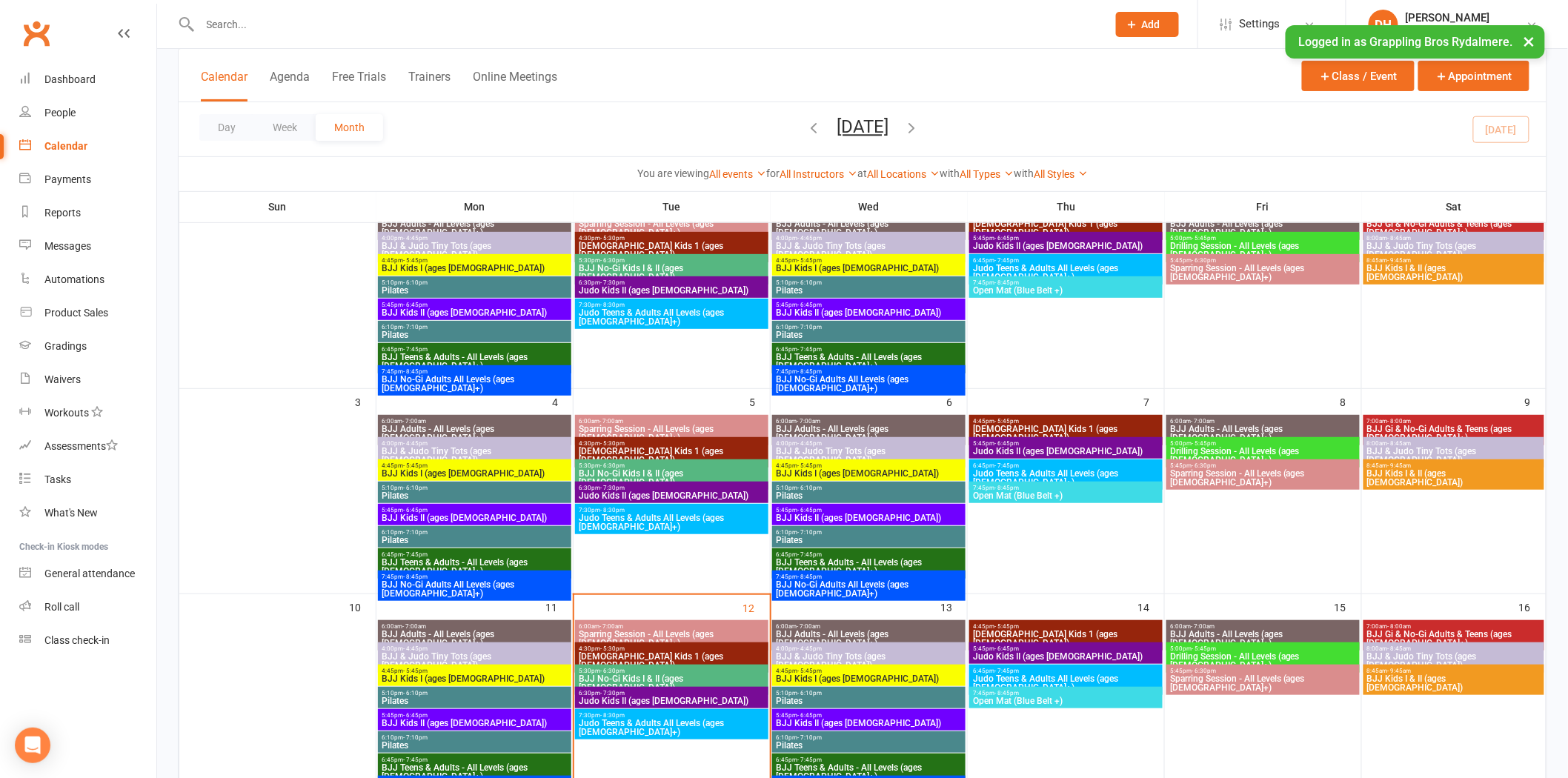
click at [852, 742] on span "Pilates" at bounding box center [869, 745] width 188 height 8
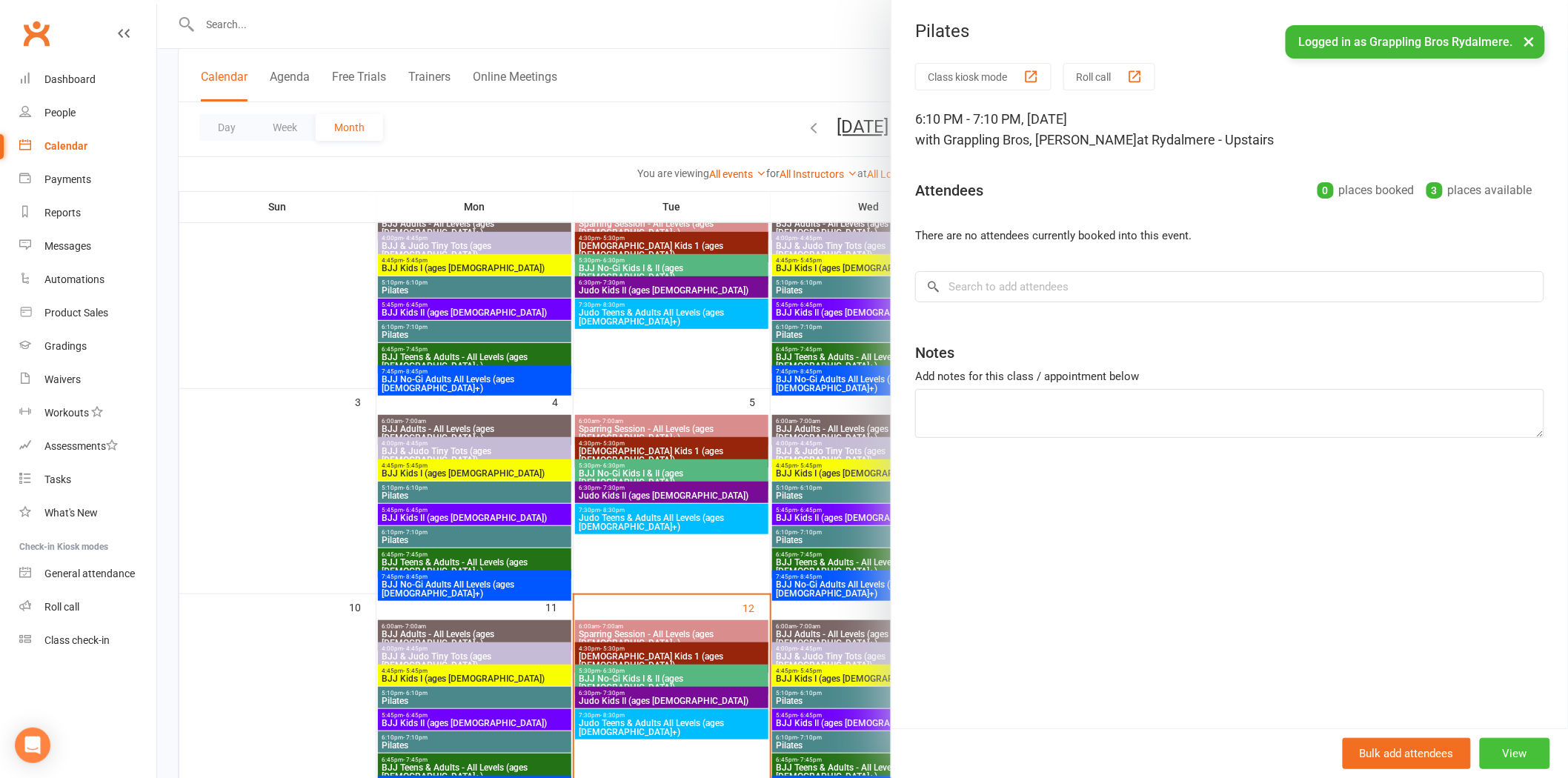
click at [1490, 738] on button "View" at bounding box center [1515, 753] width 71 height 31
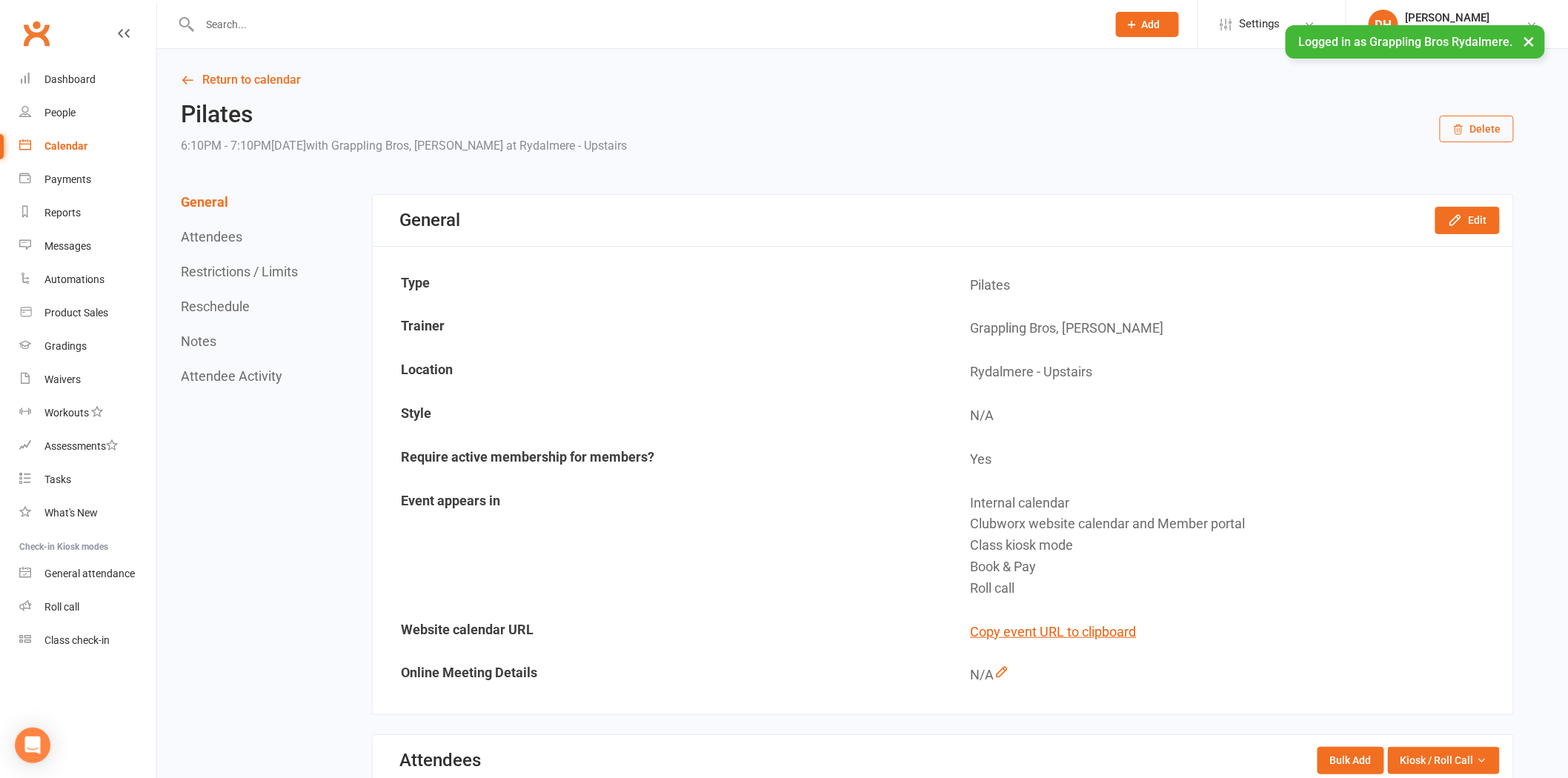
click at [223, 273] on button "Restrictions / Limits" at bounding box center [240, 272] width 117 height 15
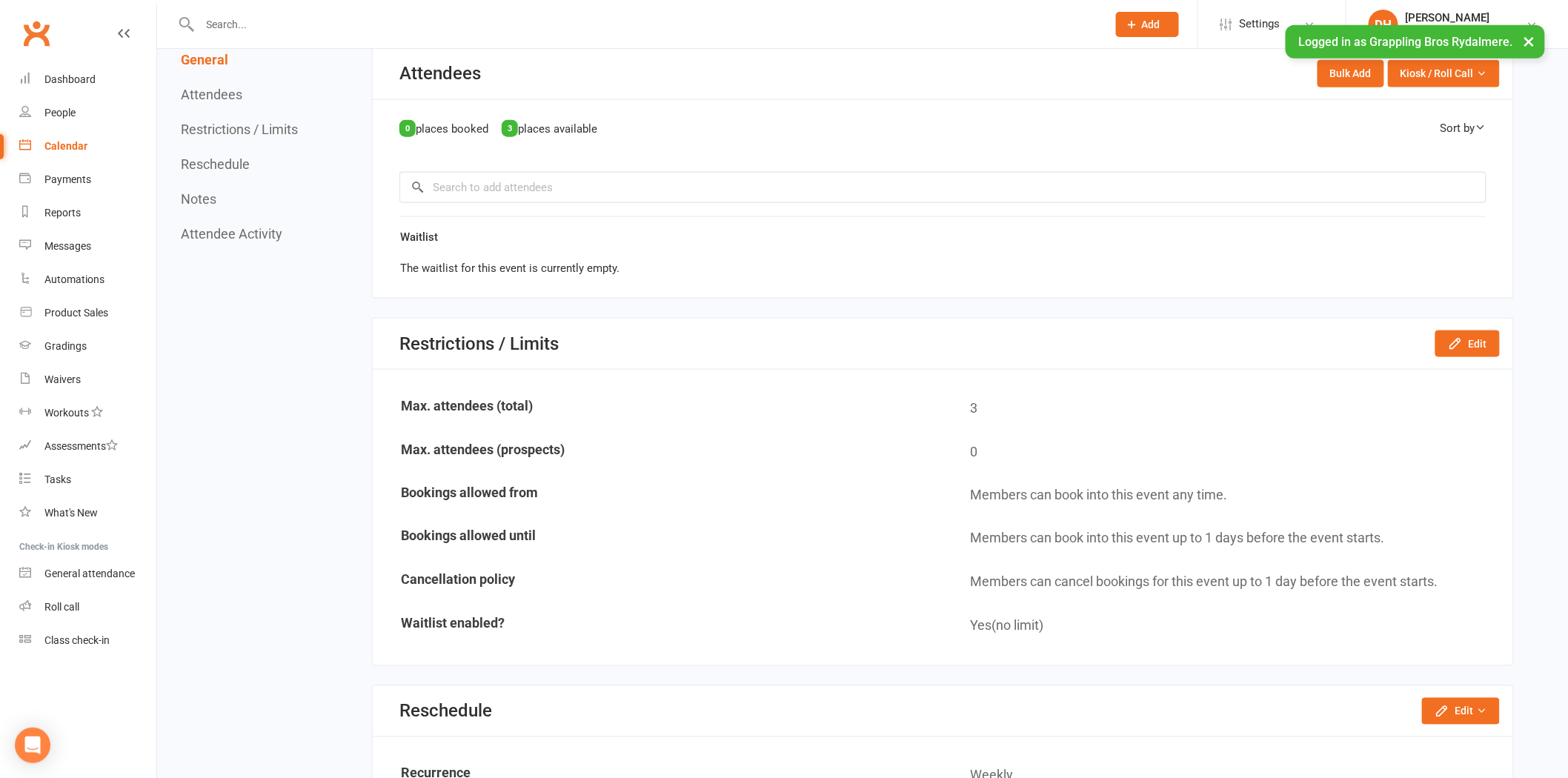
scroll to position [782, 0]
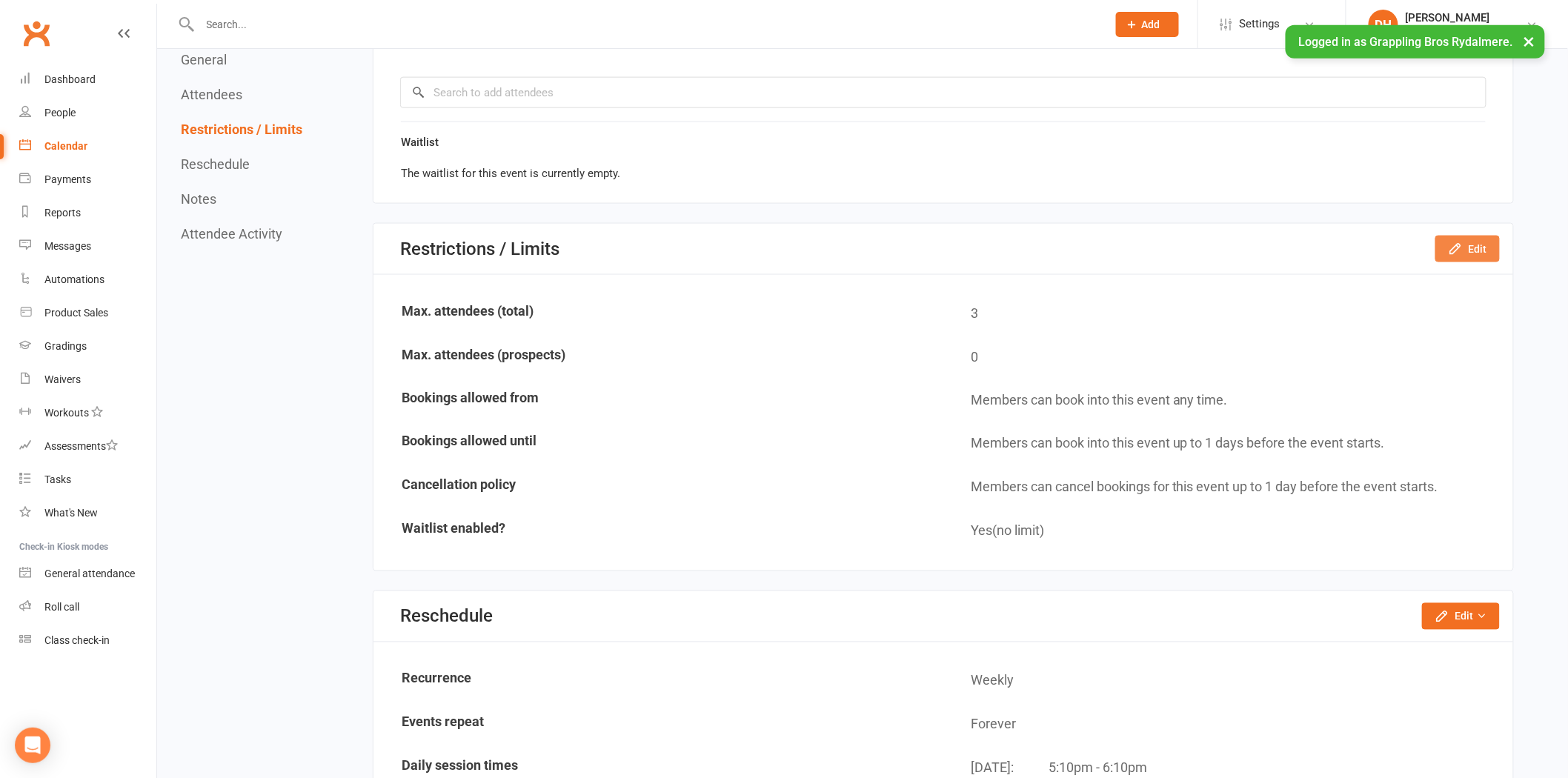
click at [1488, 249] on button "Edit" at bounding box center [1468, 249] width 64 height 26
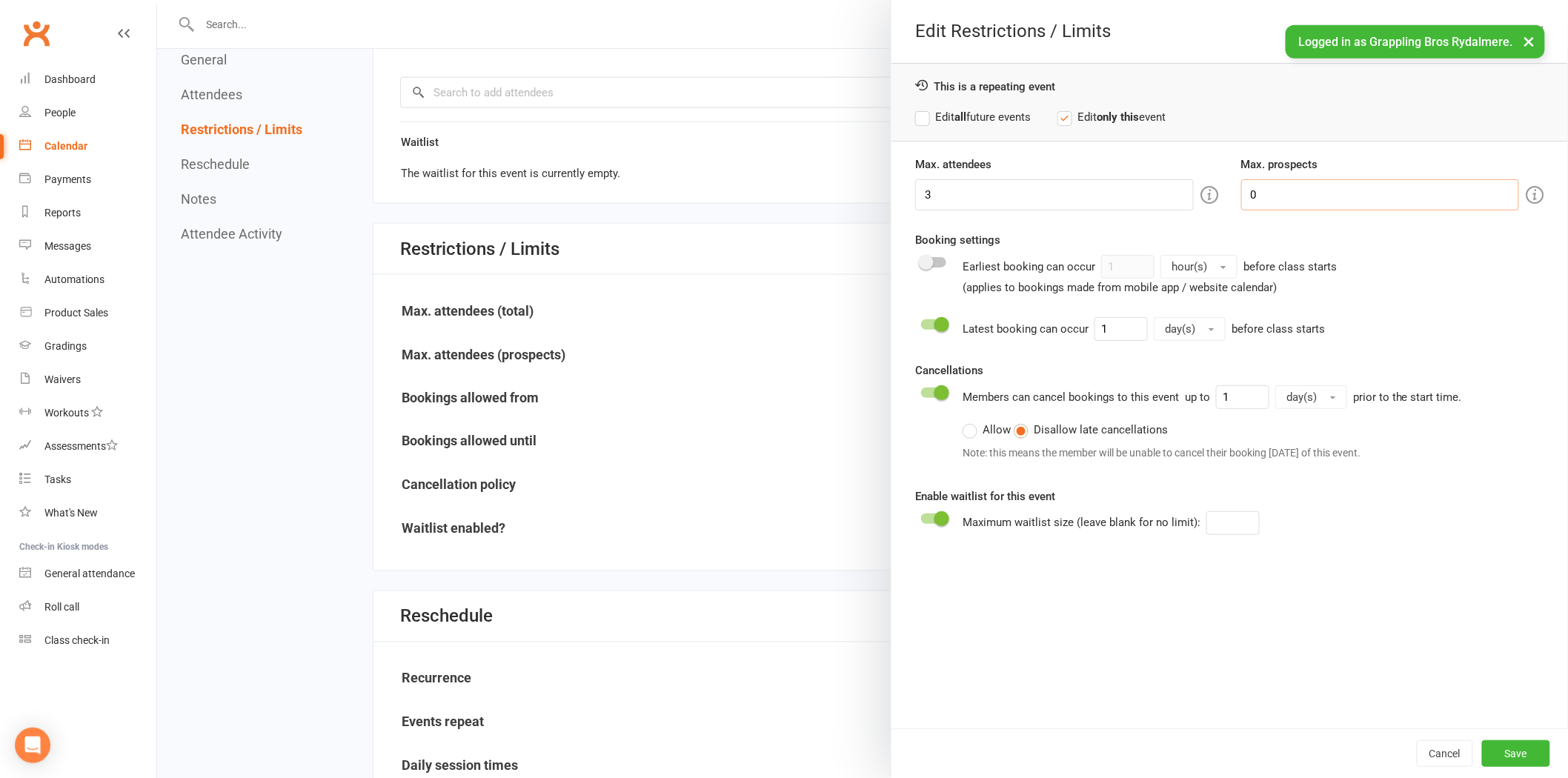
drag, startPoint x: 1275, startPoint y: 200, endPoint x: 1228, endPoint y: 191, distance: 47.9
click at [1230, 191] on div "Max. prospects 0" at bounding box center [1393, 183] width 325 height 55
type input "3"
click at [945, 122] on label "Edit all future events" at bounding box center [973, 117] width 116 height 18
click at [1501, 748] on button "Save" at bounding box center [1516, 753] width 68 height 26
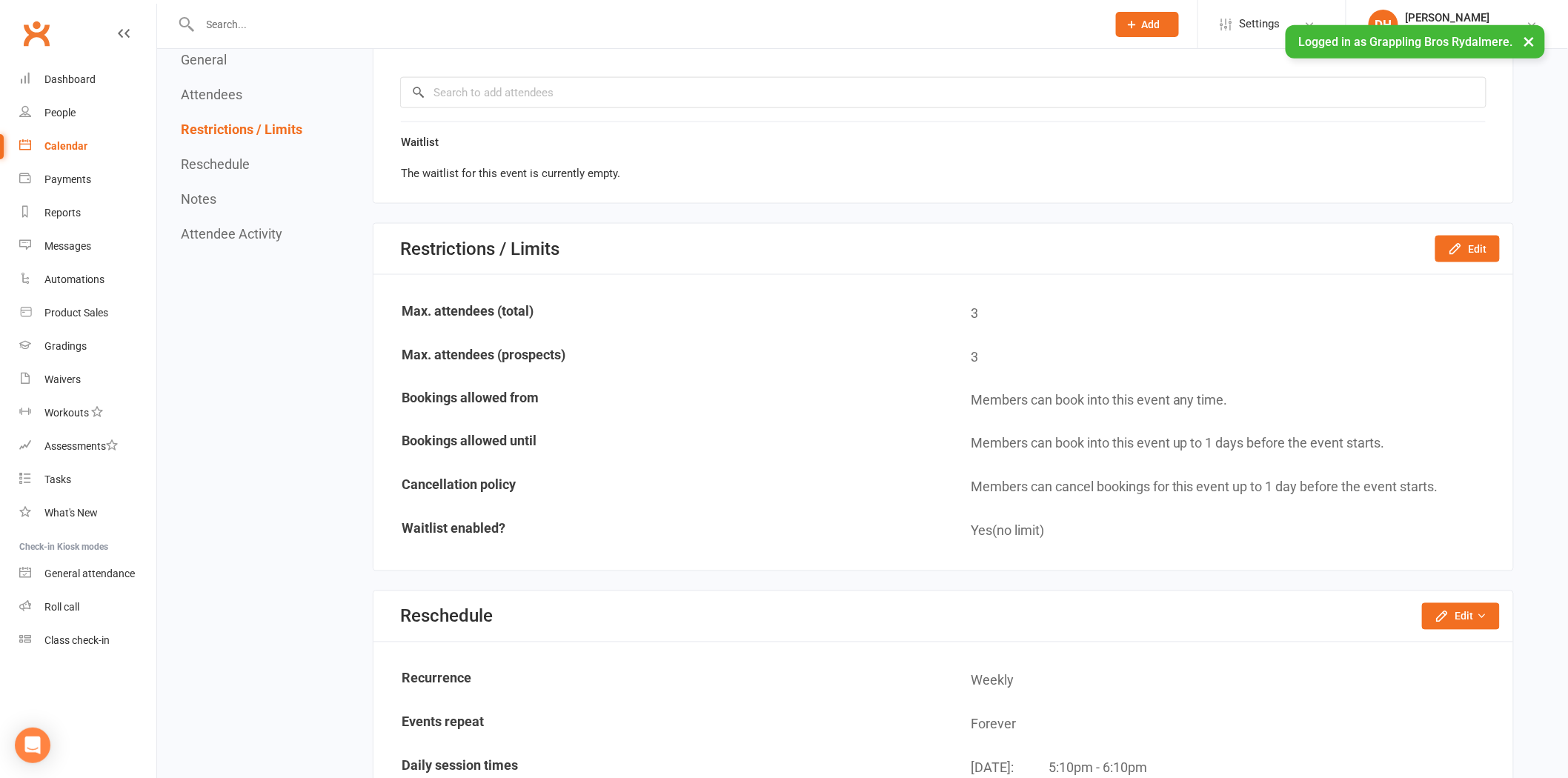
click at [56, 146] on div "Calendar" at bounding box center [66, 145] width 43 height 12
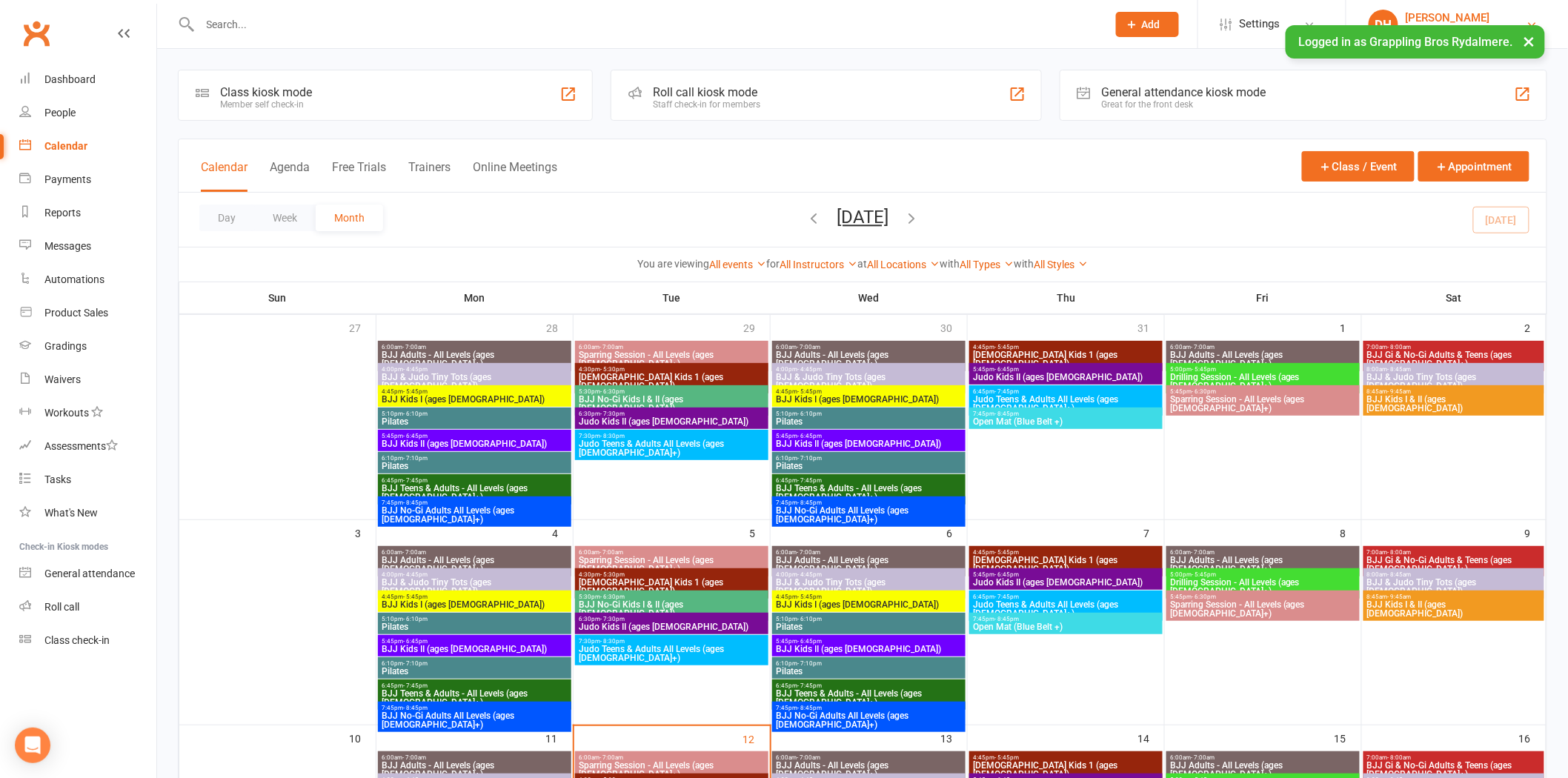
click at [1422, 12] on div "[PERSON_NAME]" at bounding box center [1465, 18] width 120 height 13
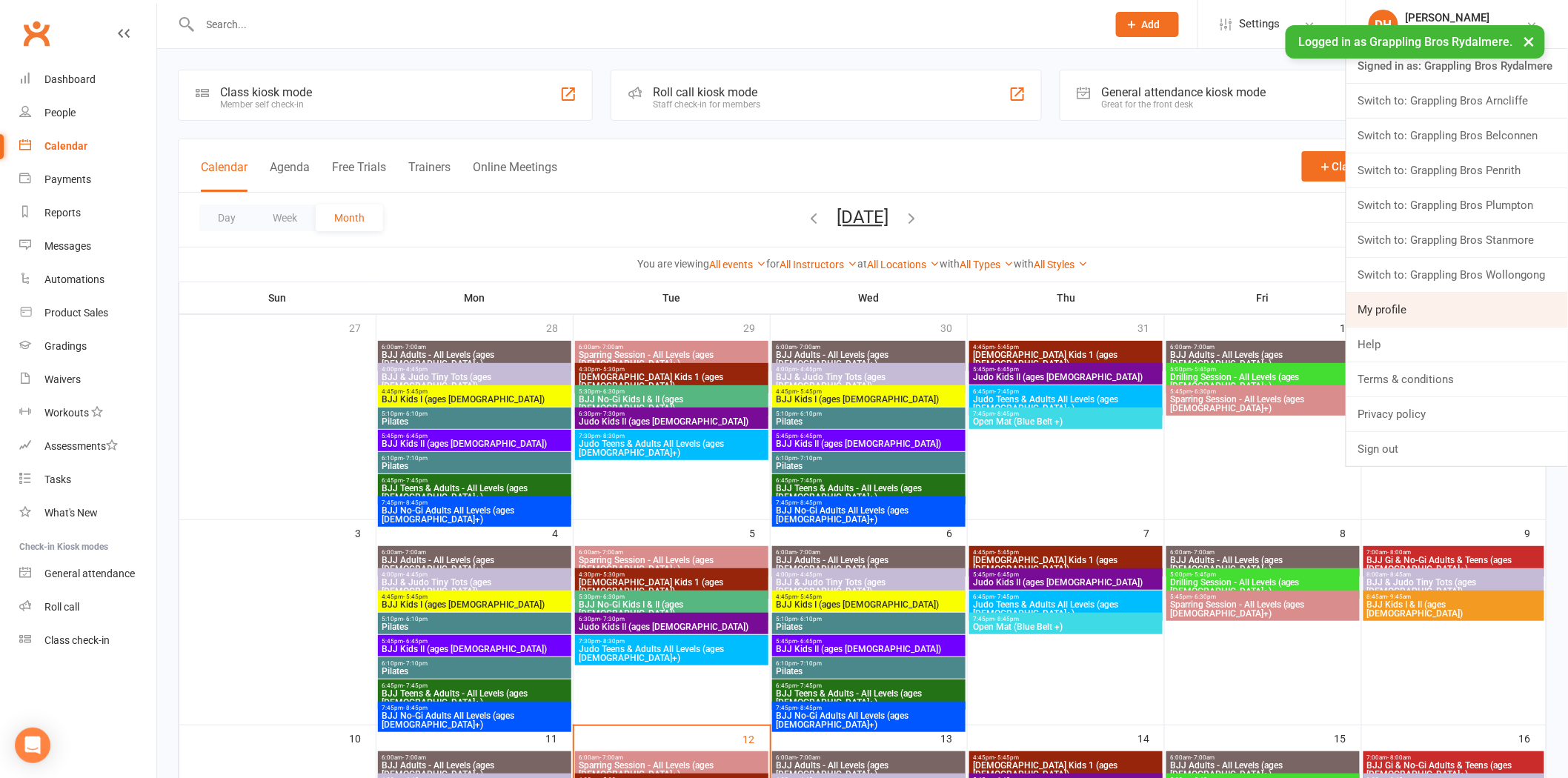
click at [1365, 311] on link "My profile" at bounding box center [1457, 309] width 222 height 34
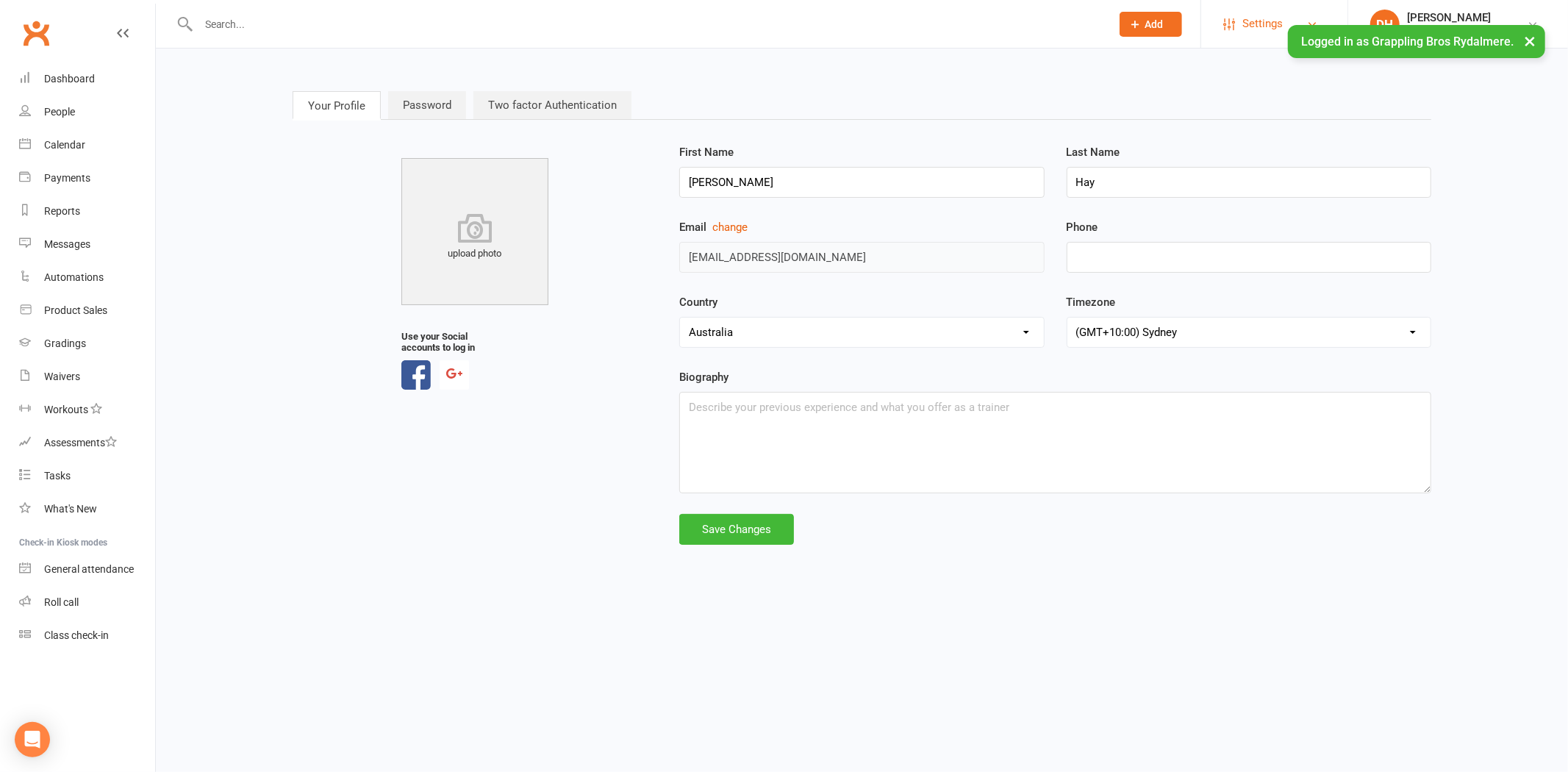
click at [1248, 17] on span "Settings" at bounding box center [1262, 23] width 40 height 33
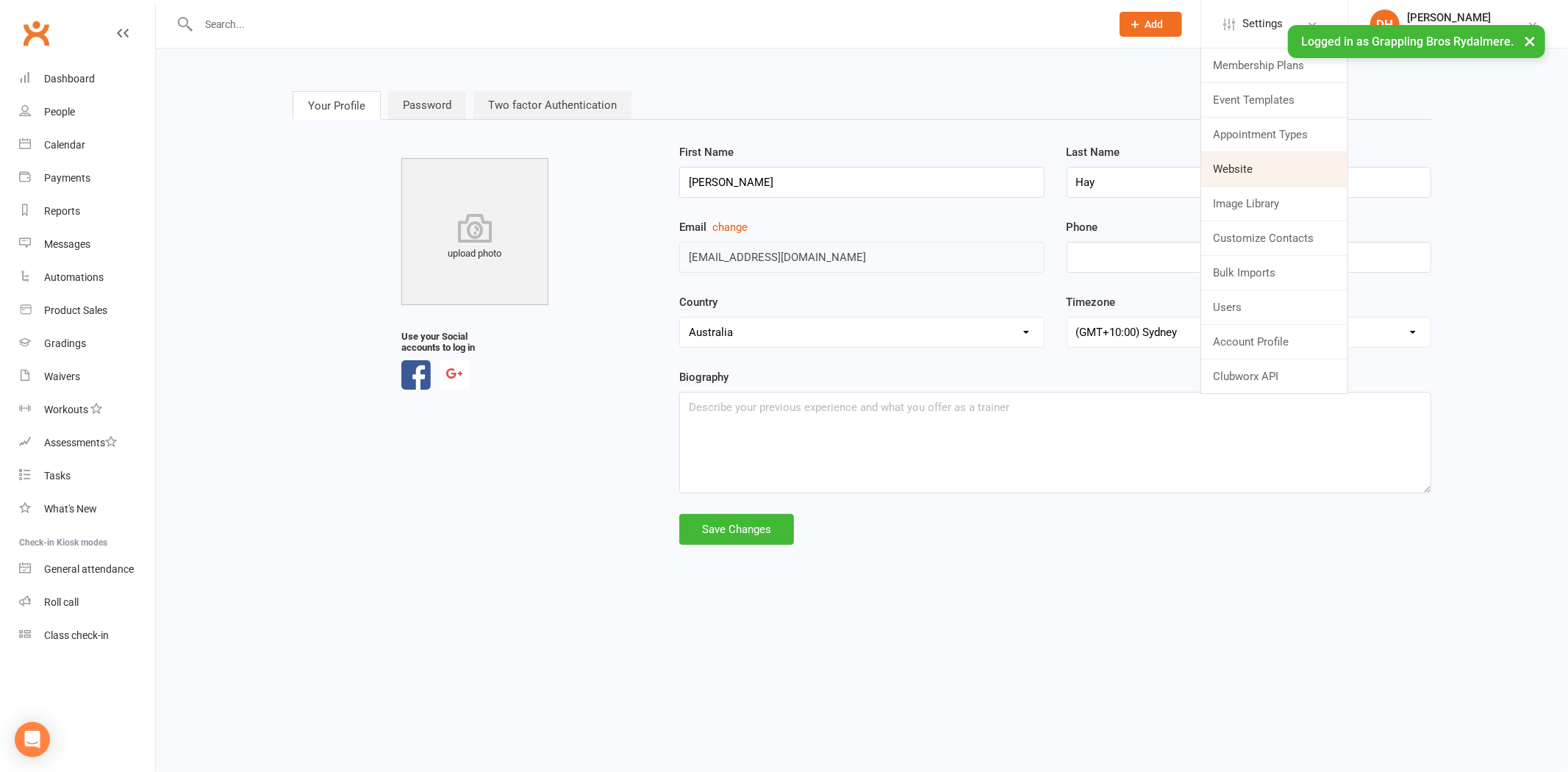
click at [1221, 180] on link "Website" at bounding box center [1274, 169] width 146 height 34
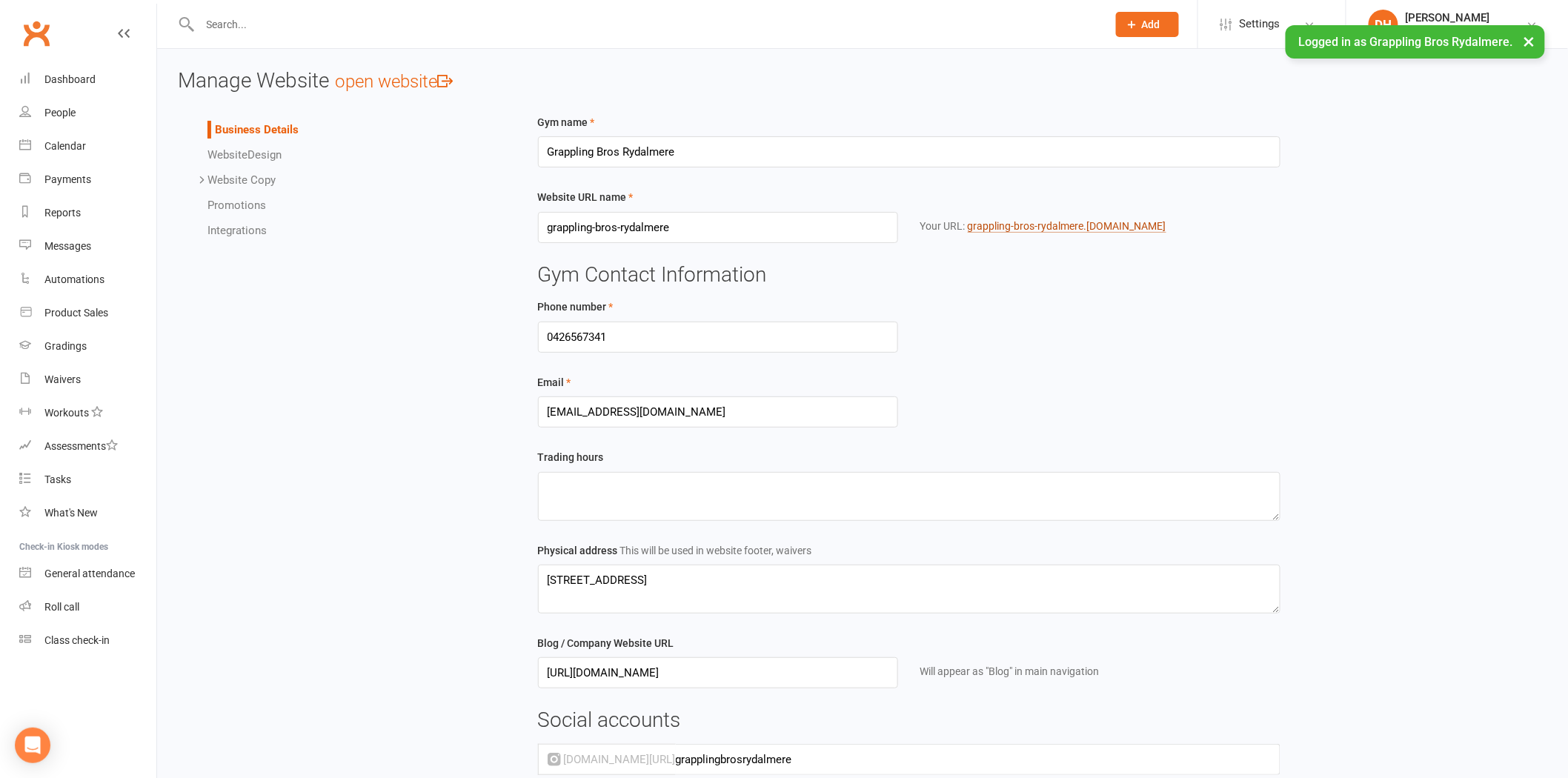
click at [1047, 220] on link "grappling-bros-rydalmere .clubworx.com" at bounding box center [1067, 225] width 199 height 12
click at [84, 150] on div "Calendar" at bounding box center [65, 145] width 42 height 12
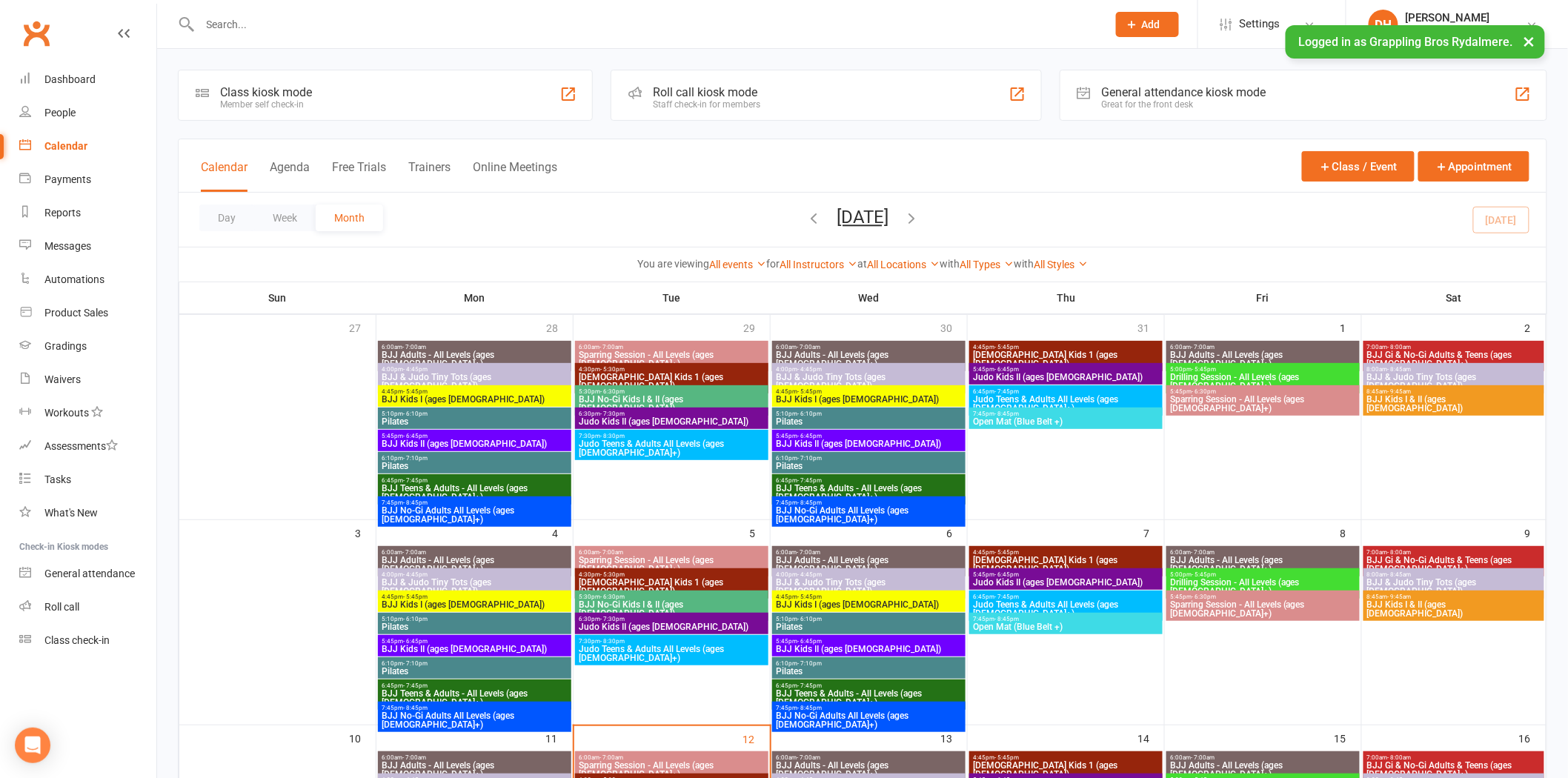
click at [826, 662] on span "6:10pm - 7:10pm" at bounding box center [869, 663] width 188 height 7
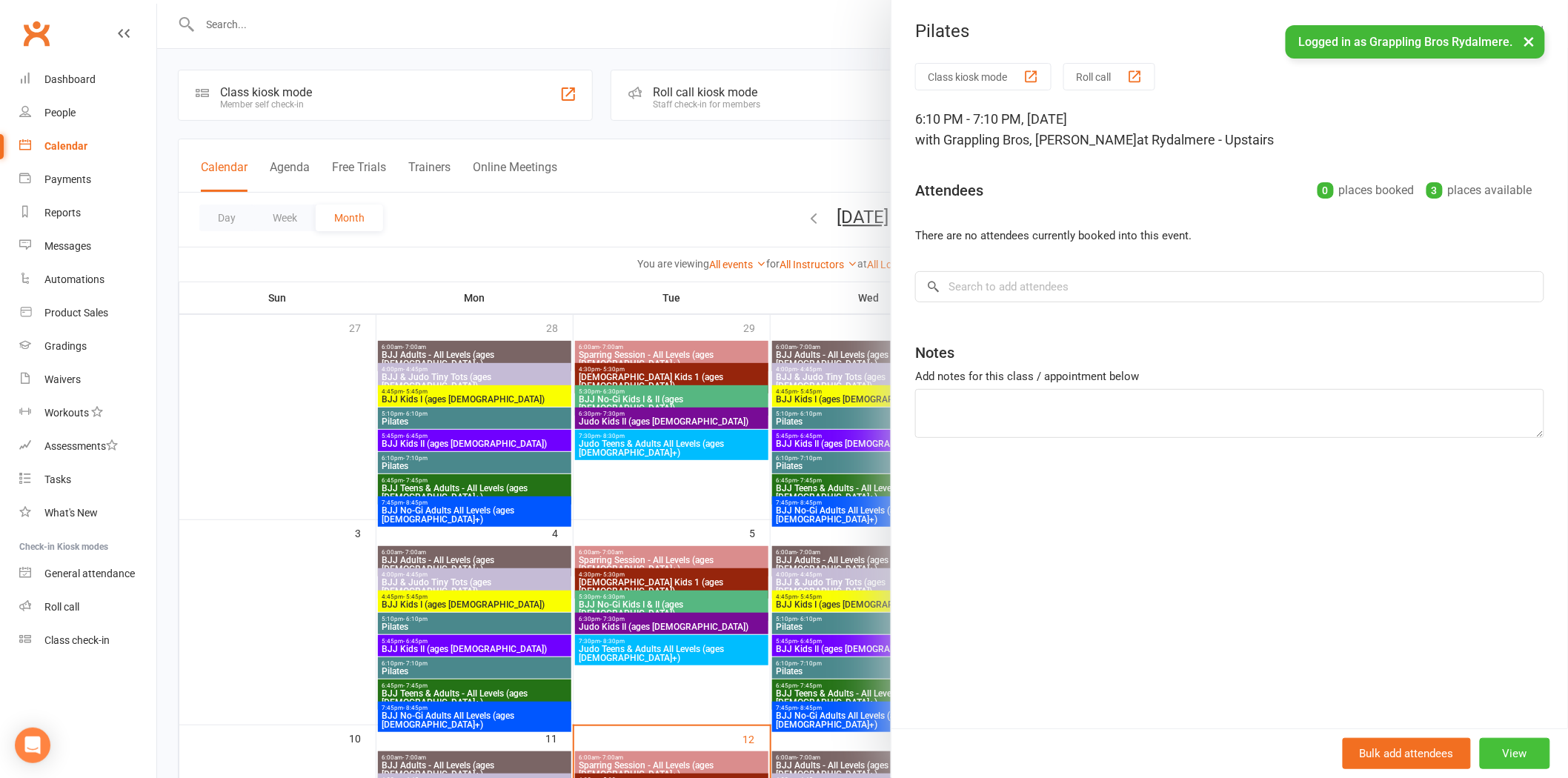
click at [1480, 751] on button "View" at bounding box center [1515, 753] width 71 height 31
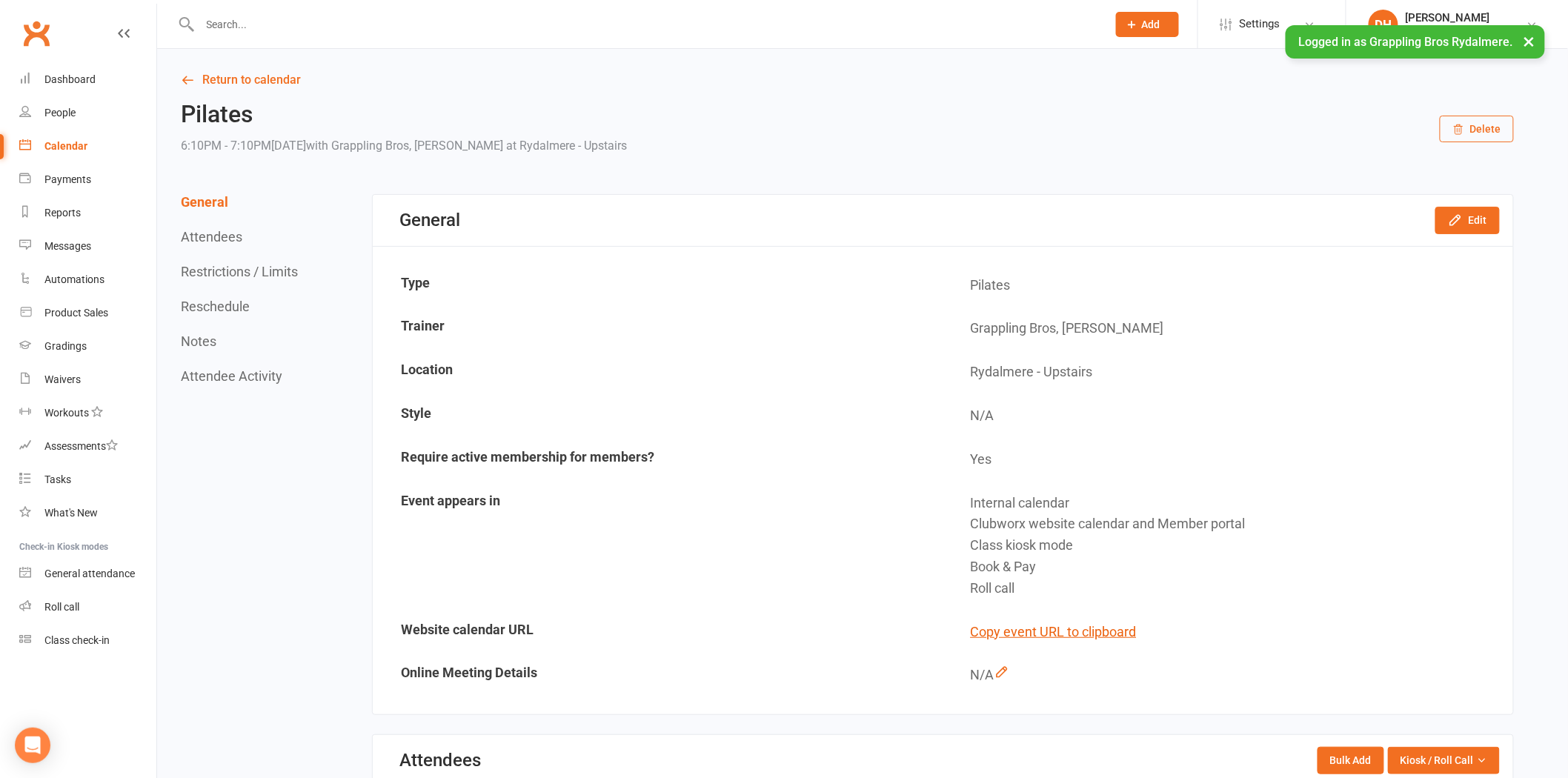
click at [269, 277] on button "Restrictions / Limits" at bounding box center [240, 272] width 117 height 15
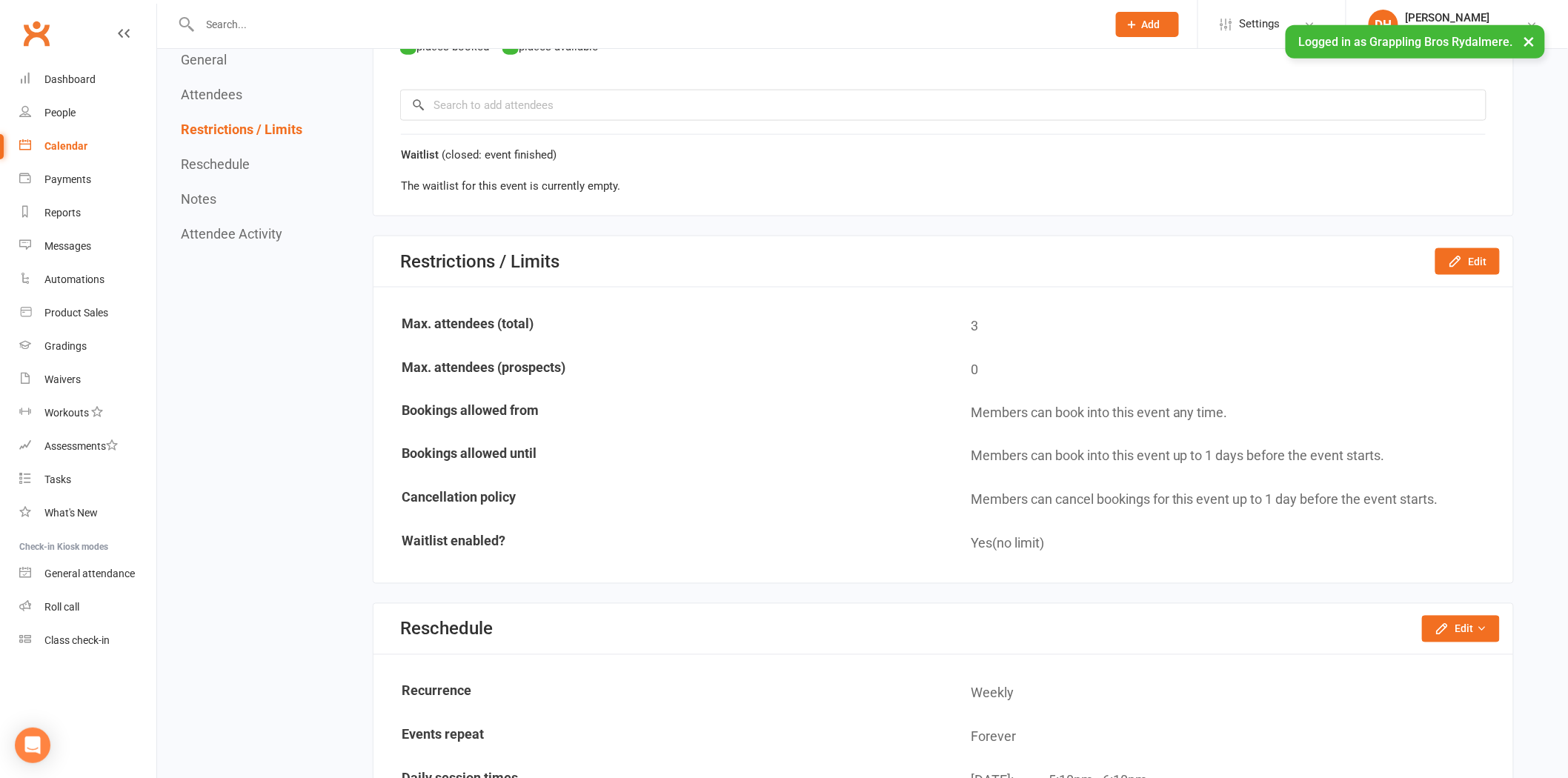
scroll to position [782, 0]
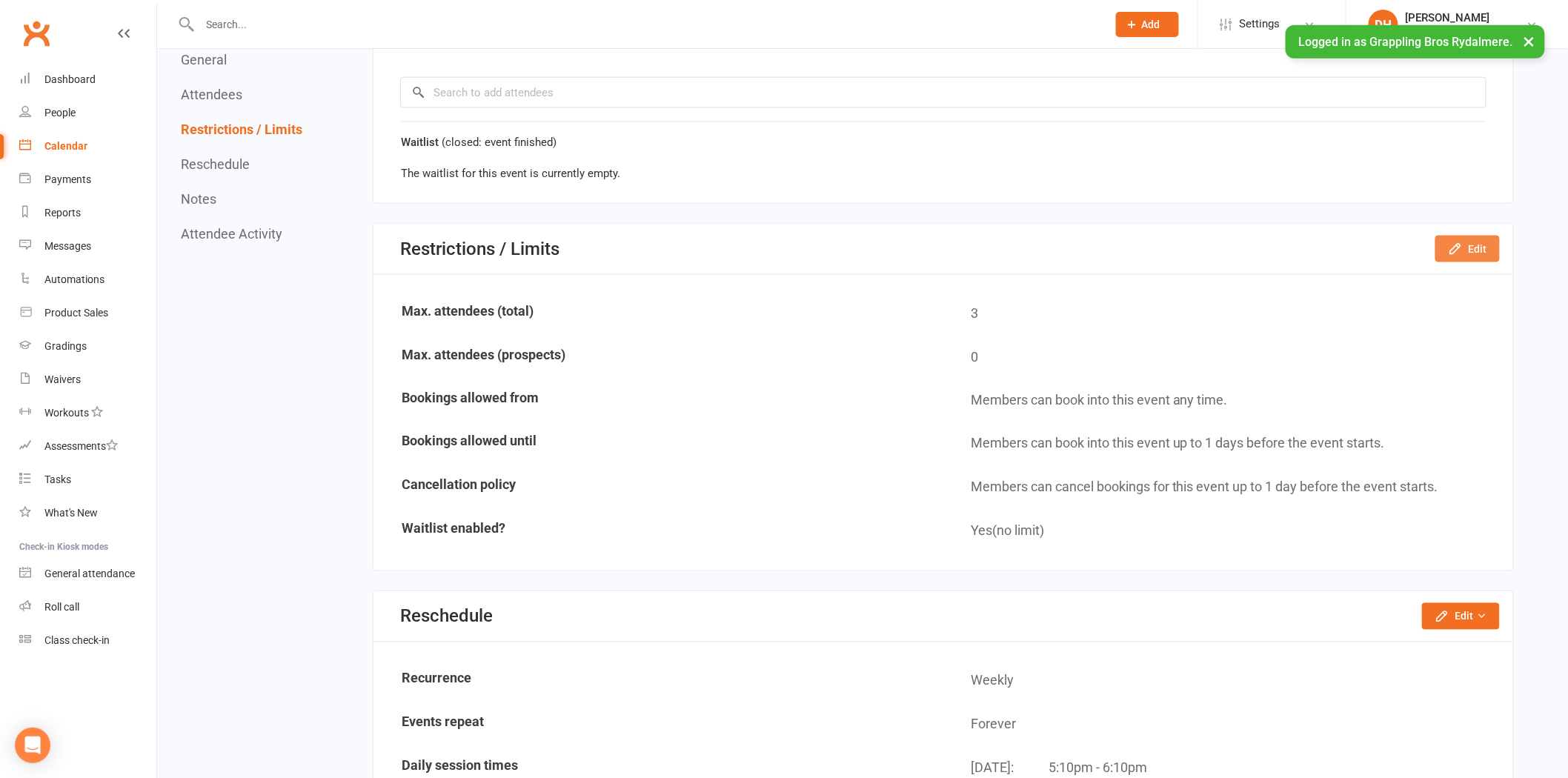
click at [1467, 245] on button "Edit" at bounding box center [1468, 249] width 64 height 26
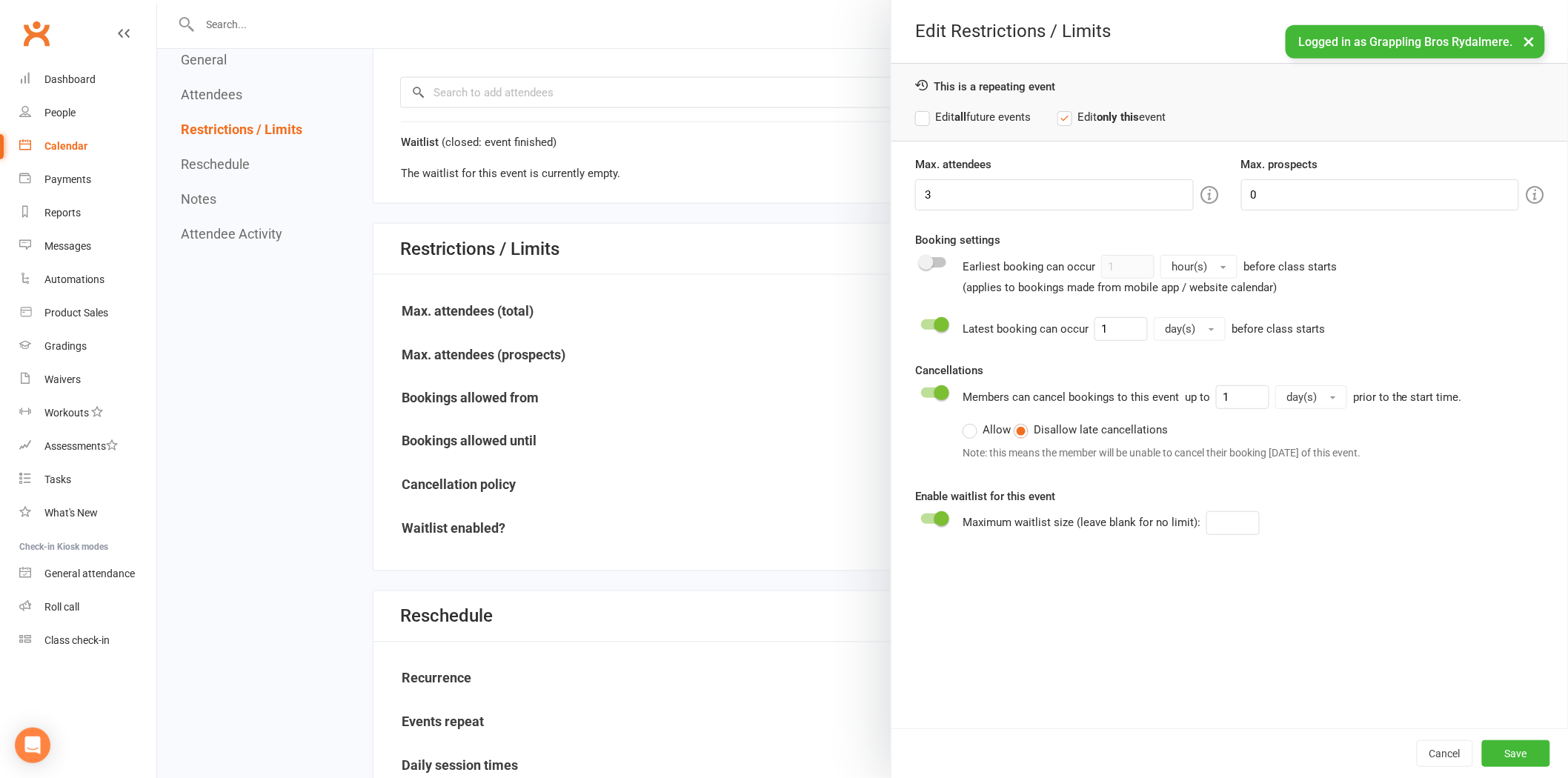
click at [964, 113] on label "Edit all future events" at bounding box center [973, 117] width 116 height 18
drag, startPoint x: 1259, startPoint y: 195, endPoint x: 1143, endPoint y: 176, distance: 117.5
click at [1143, 176] on div "Max. attendees 3 Max. prospects 0" at bounding box center [1229, 183] width 652 height 55
type input "3"
click at [1523, 752] on button "Save" at bounding box center [1516, 753] width 68 height 26
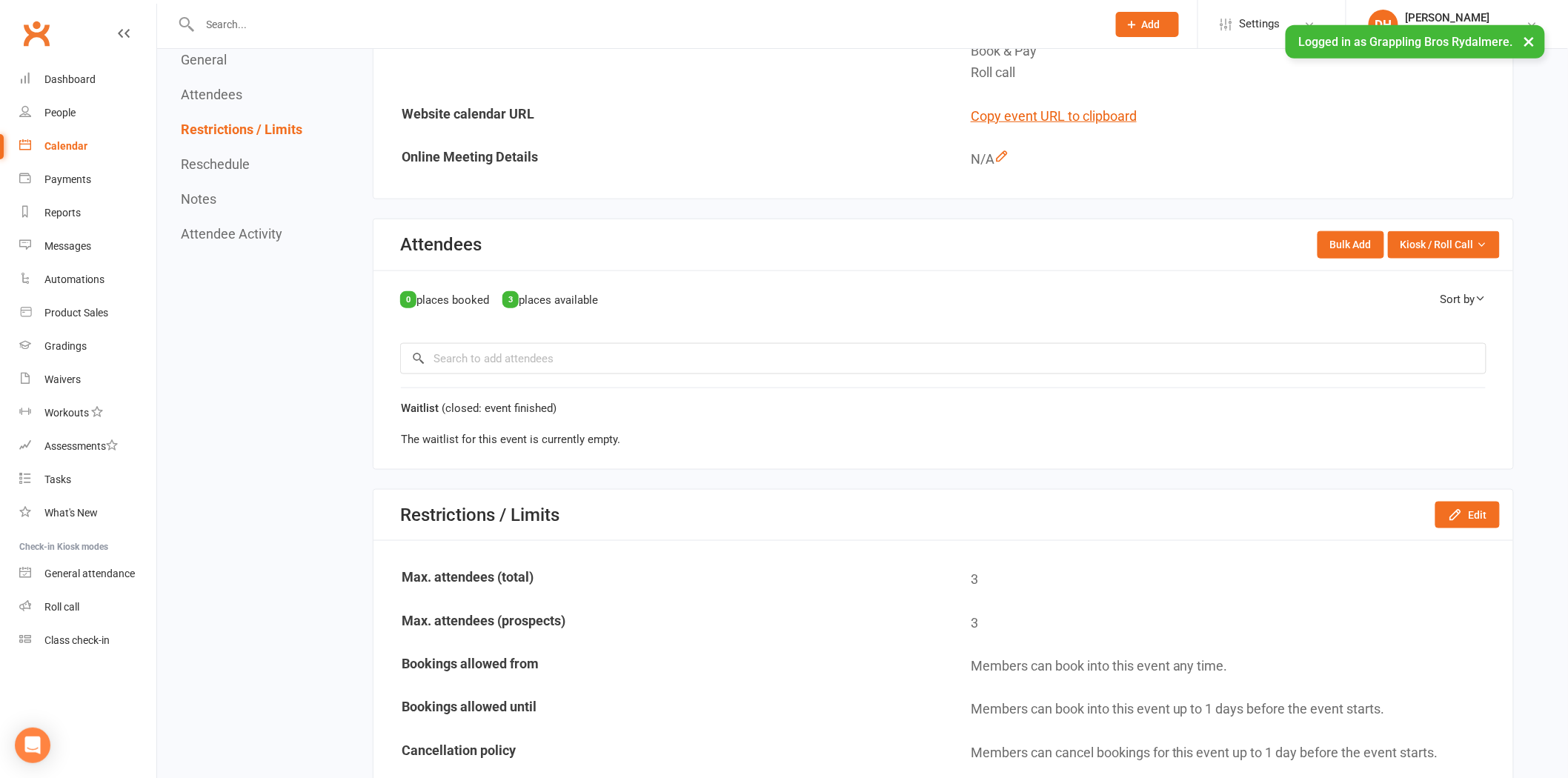
scroll to position [0, 0]
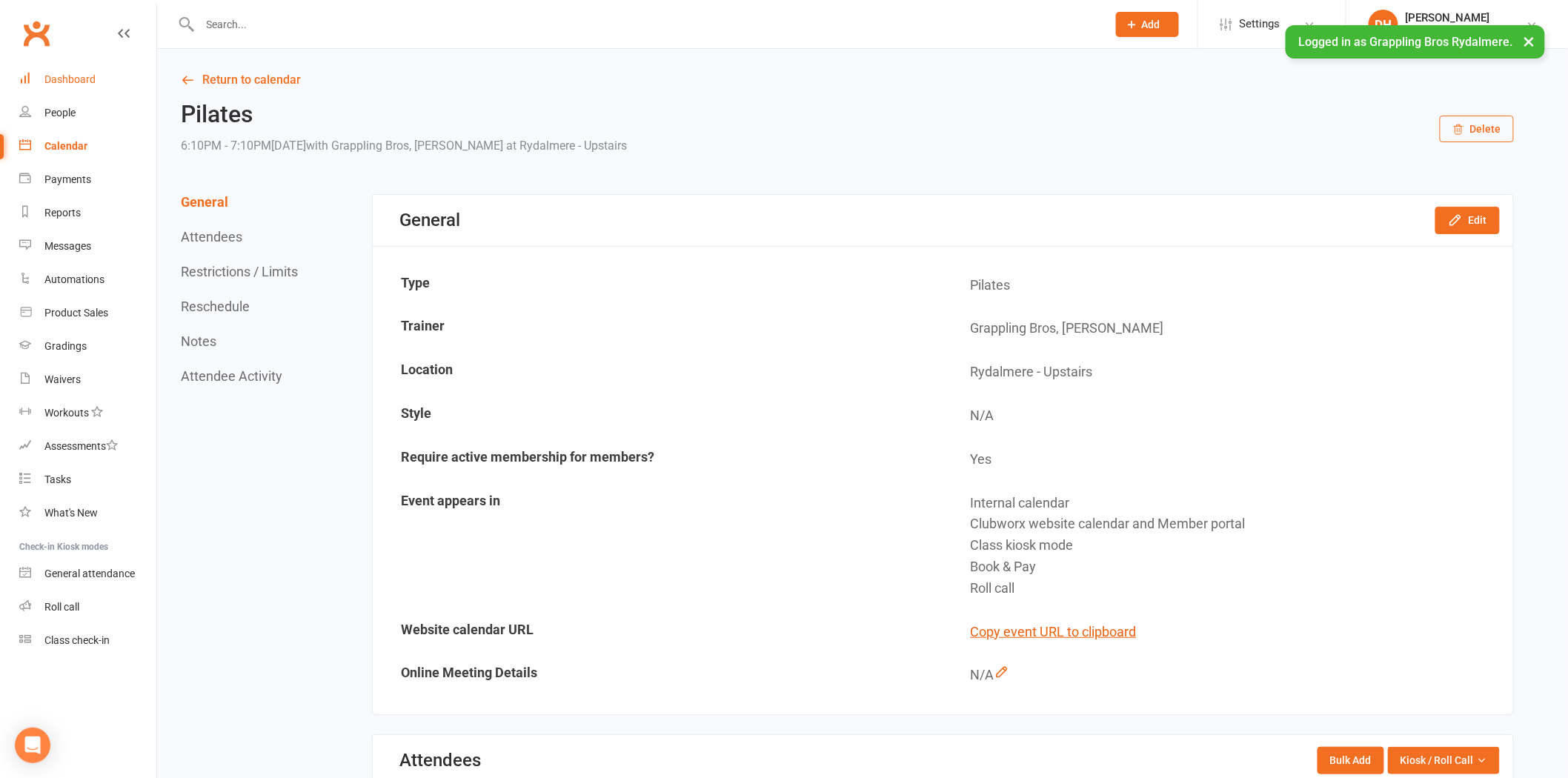
click at [56, 82] on div "Dashboard" at bounding box center [70, 79] width 51 height 12
